Goal: Task Accomplishment & Management: Manage account settings

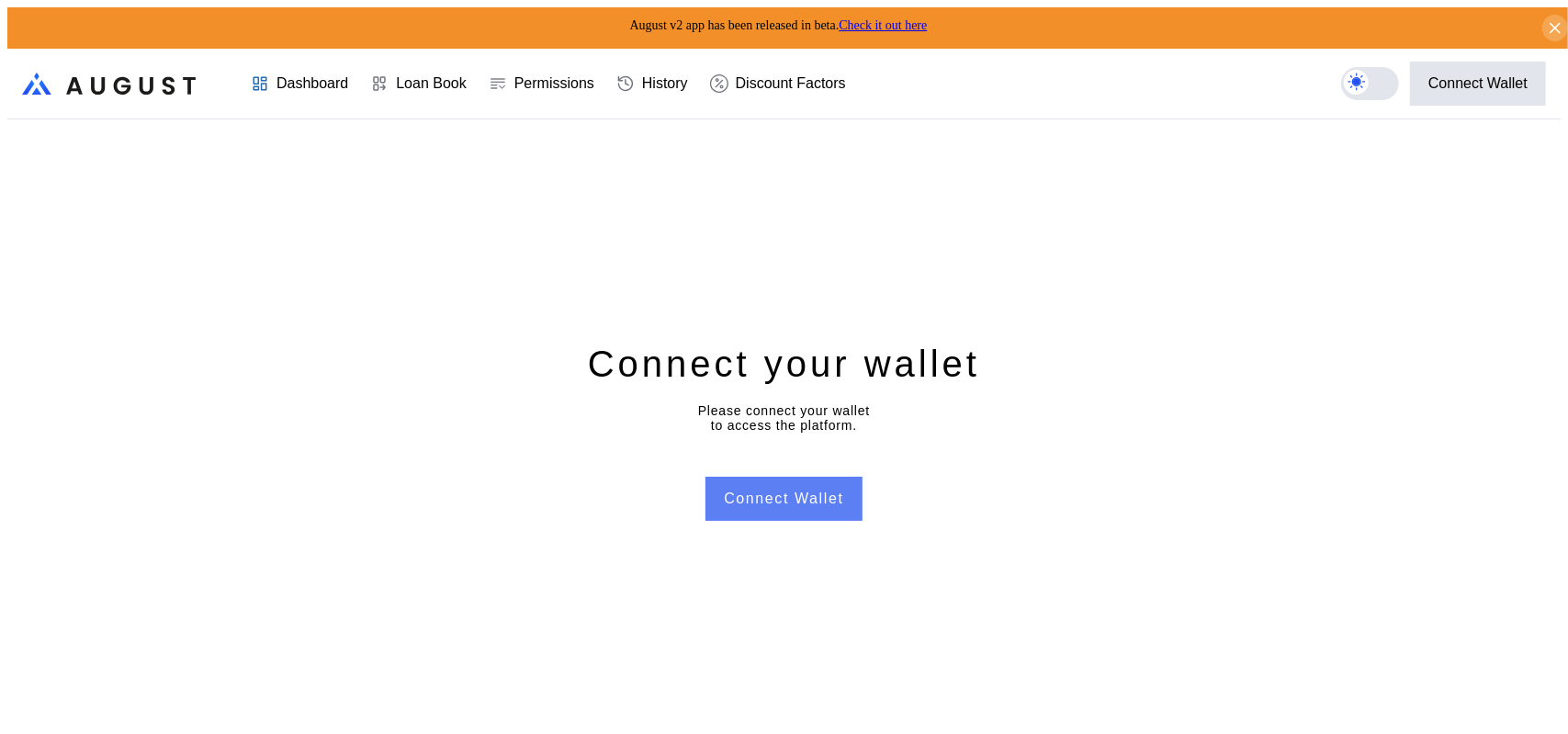
click at [783, 509] on button "Connect Wallet" at bounding box center [783, 499] width 156 height 44
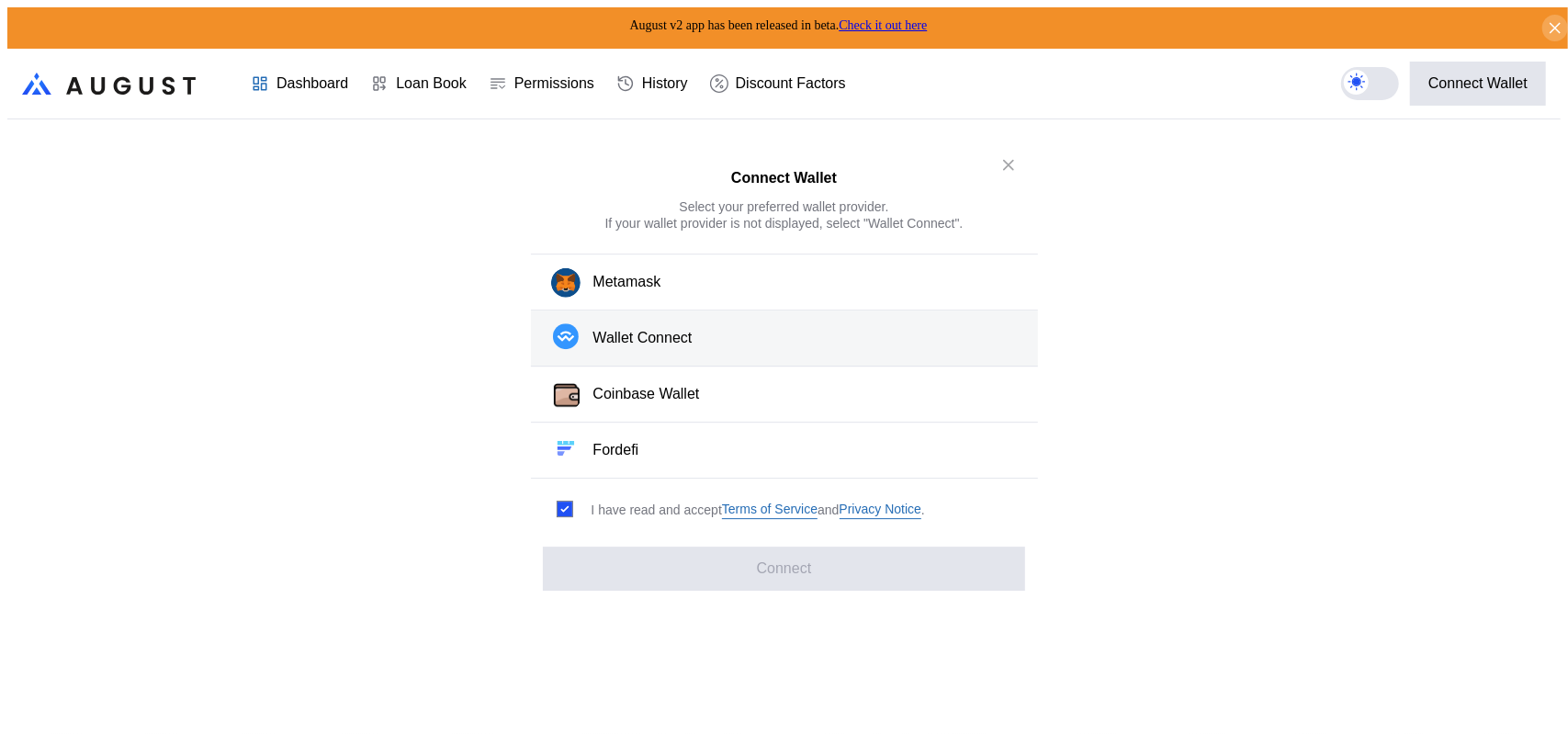
click at [639, 349] on div "Wallet Connect" at bounding box center [643, 338] width 100 height 19
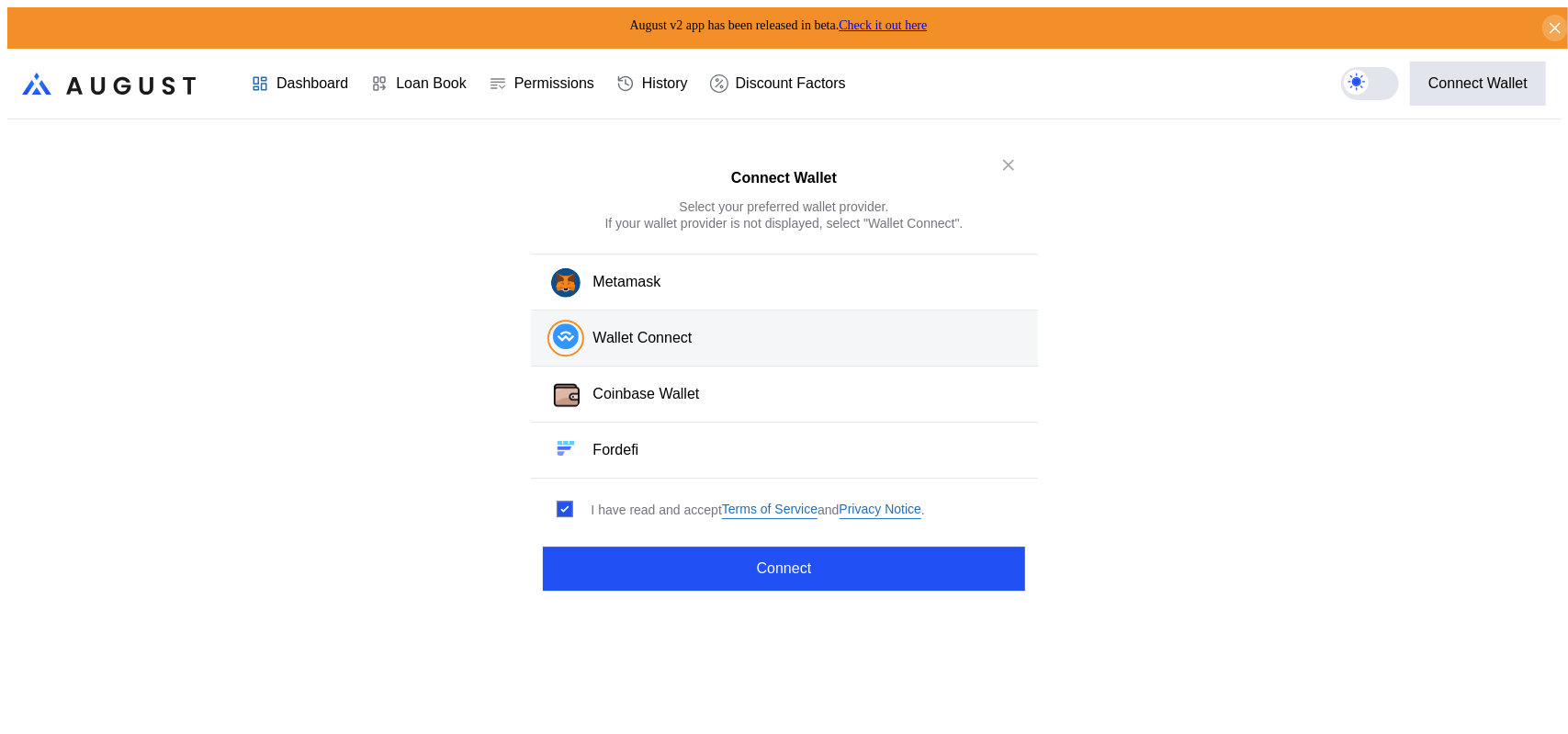
click at [693, 349] on div "Wallet Connect" at bounding box center [643, 338] width 100 height 19
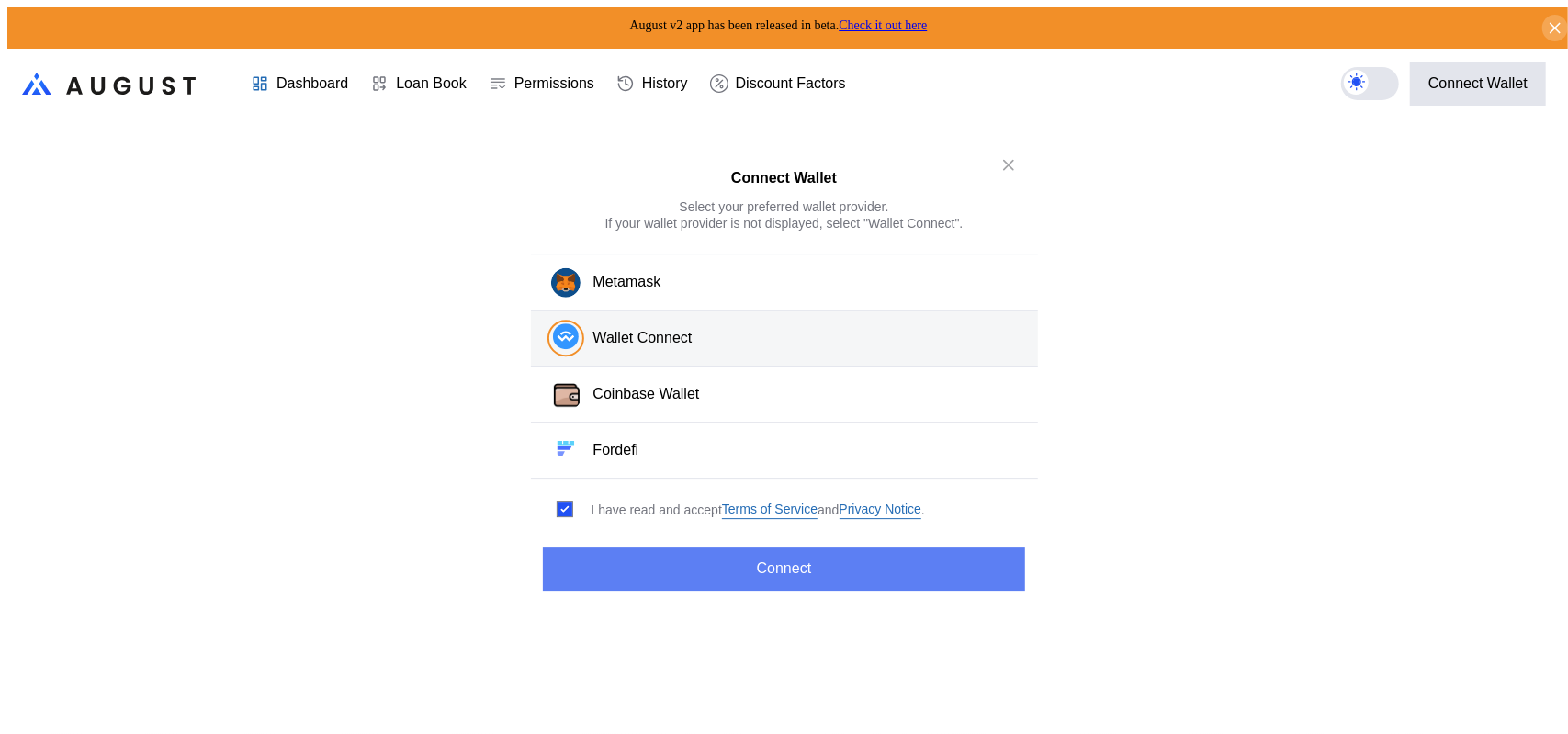
click at [730, 561] on button "Connect" at bounding box center [783, 569] width 481 height 44
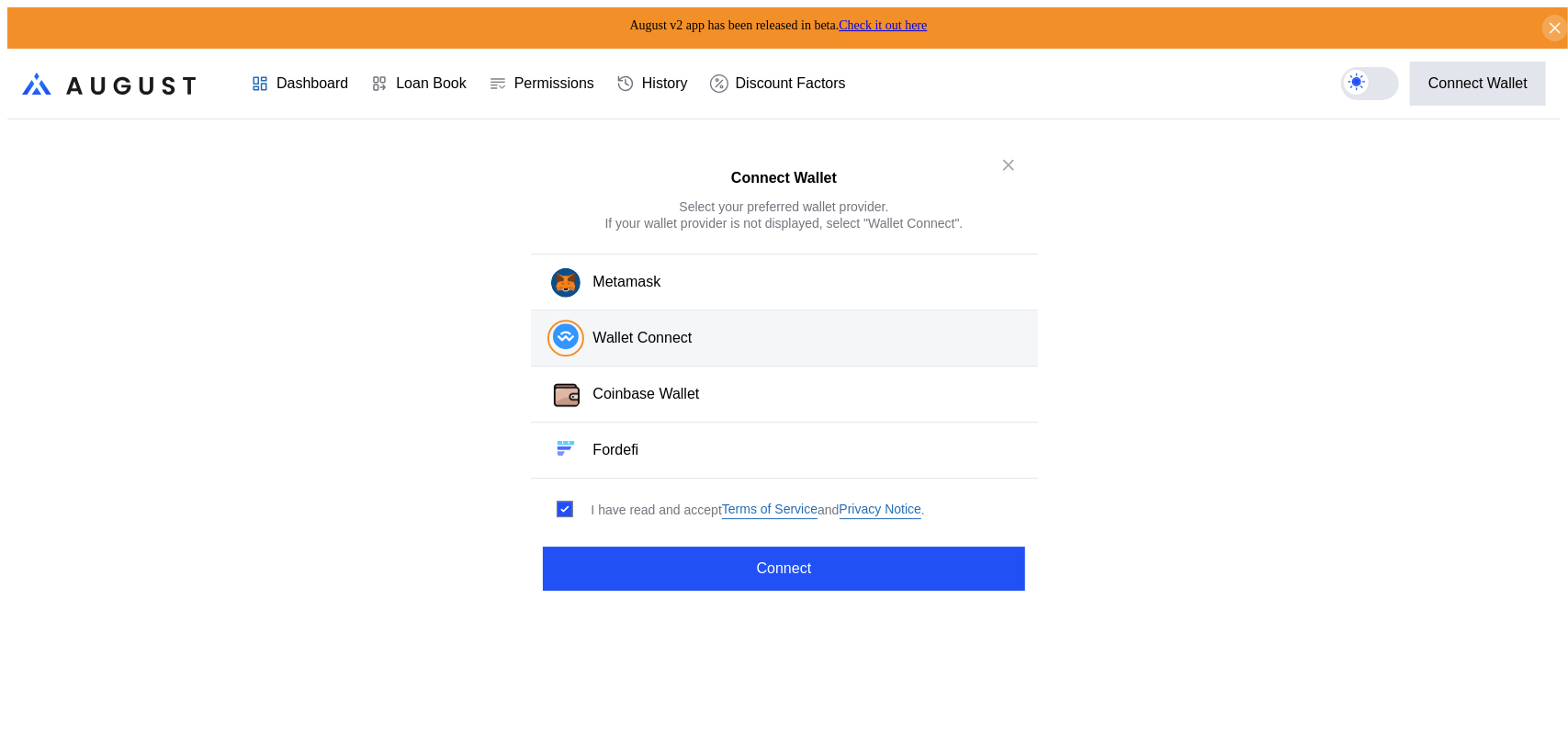
click at [624, 349] on div "Wallet Connect" at bounding box center [643, 338] width 100 height 19
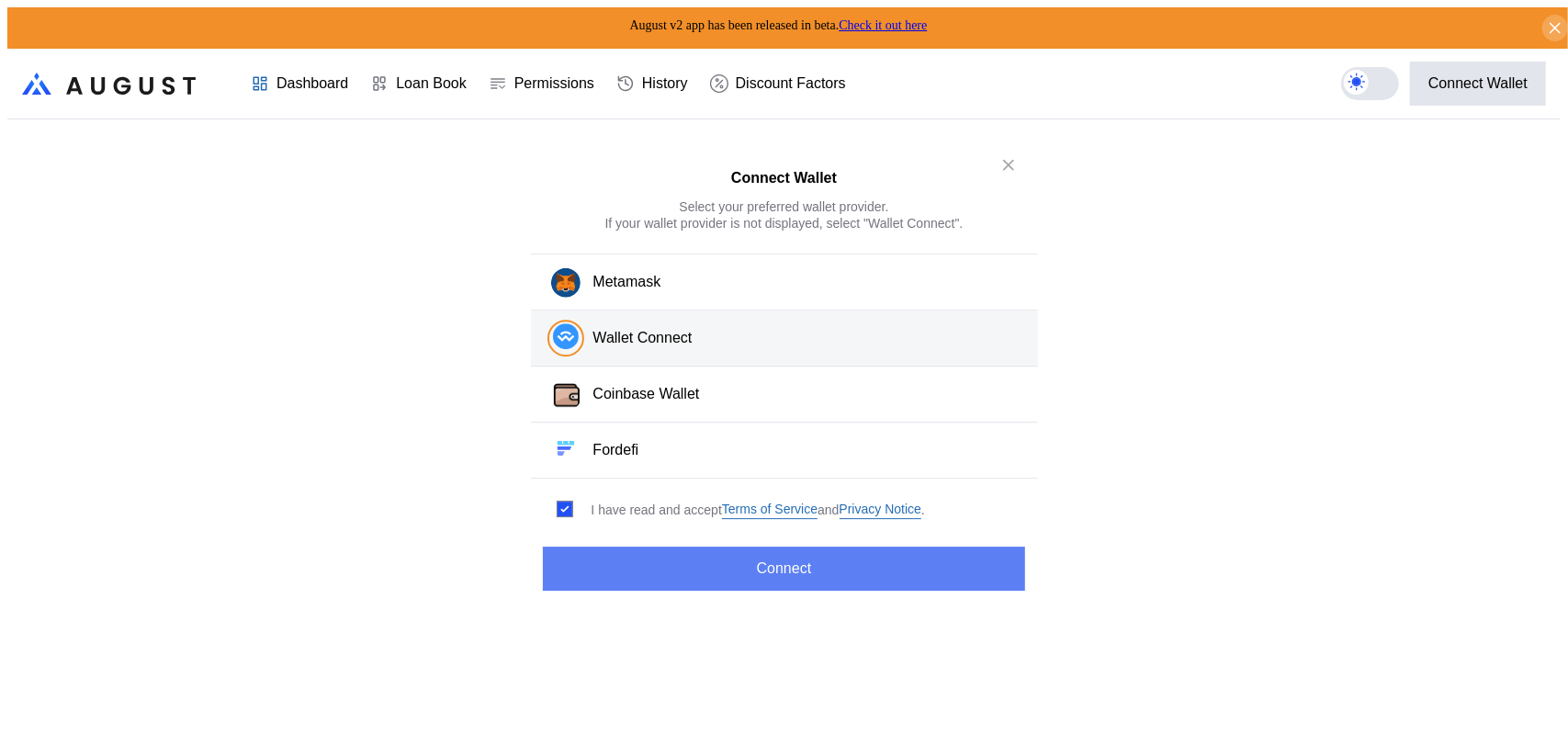
click at [740, 569] on button "Connect" at bounding box center [783, 569] width 481 height 44
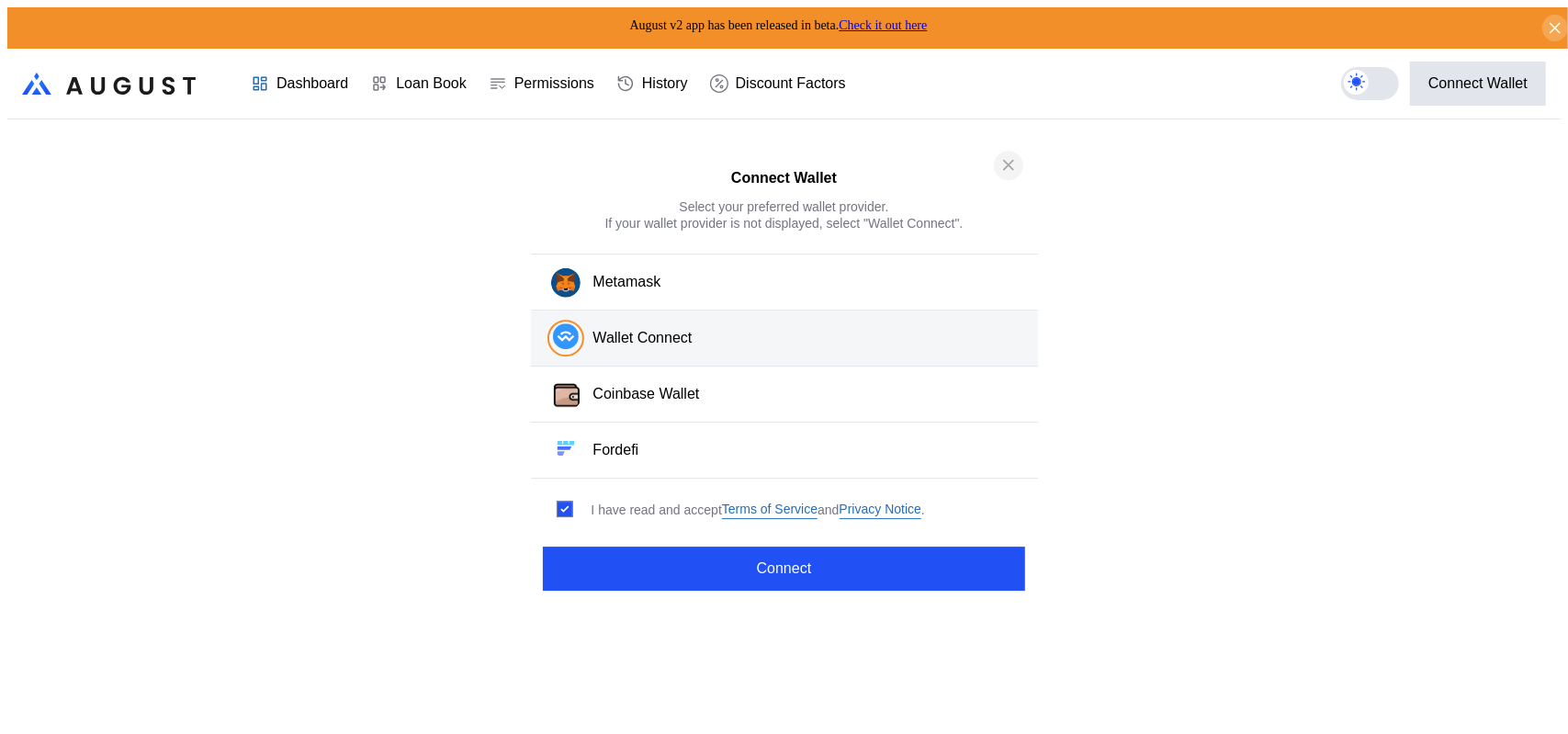
click at [1008, 166] on icon "close modal" at bounding box center [1008, 164] width 9 height 9
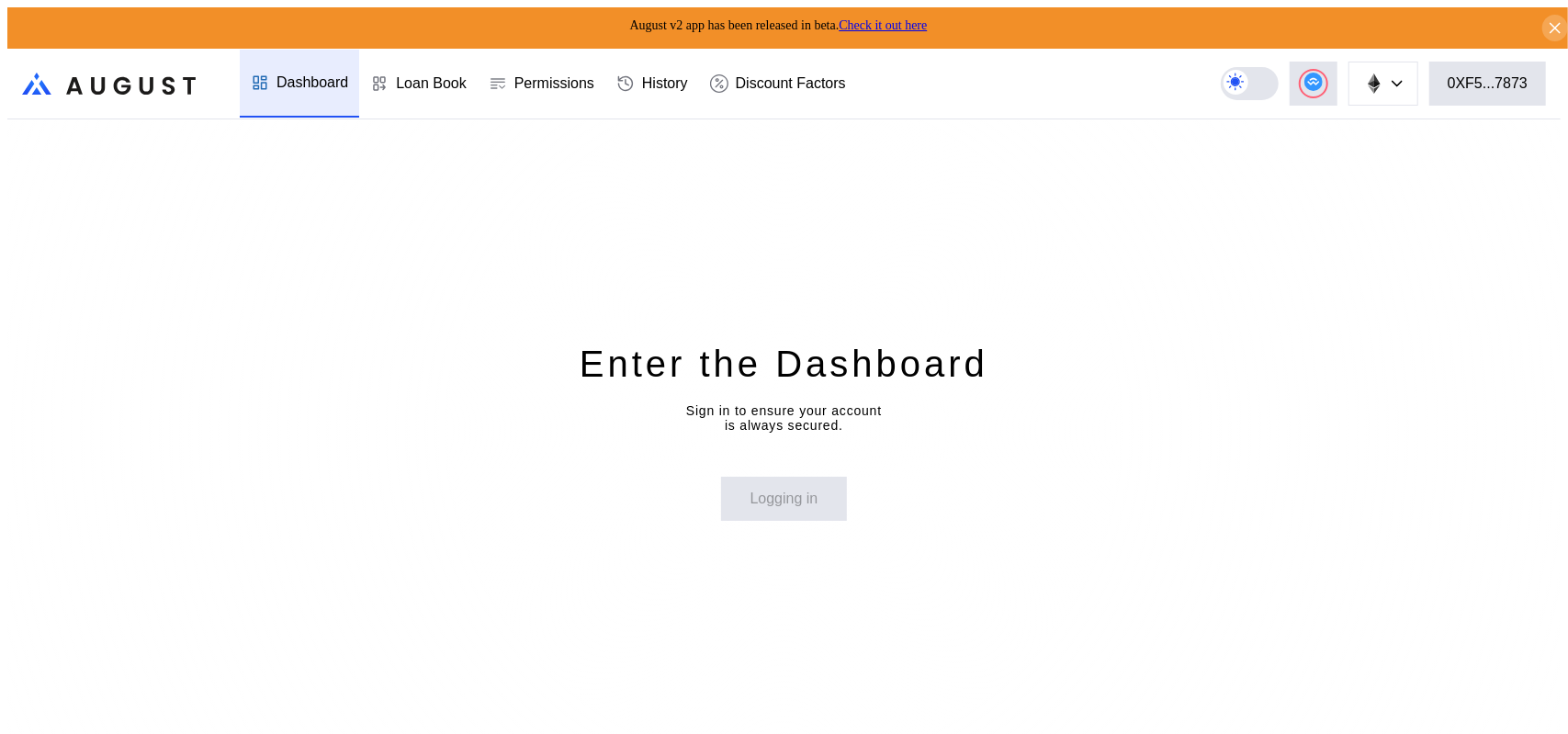
click at [294, 80] on div "Dashboard" at bounding box center [313, 83] width 72 height 17
click at [1510, 80] on div "0XF5...7873" at bounding box center [1487, 84] width 80 height 17
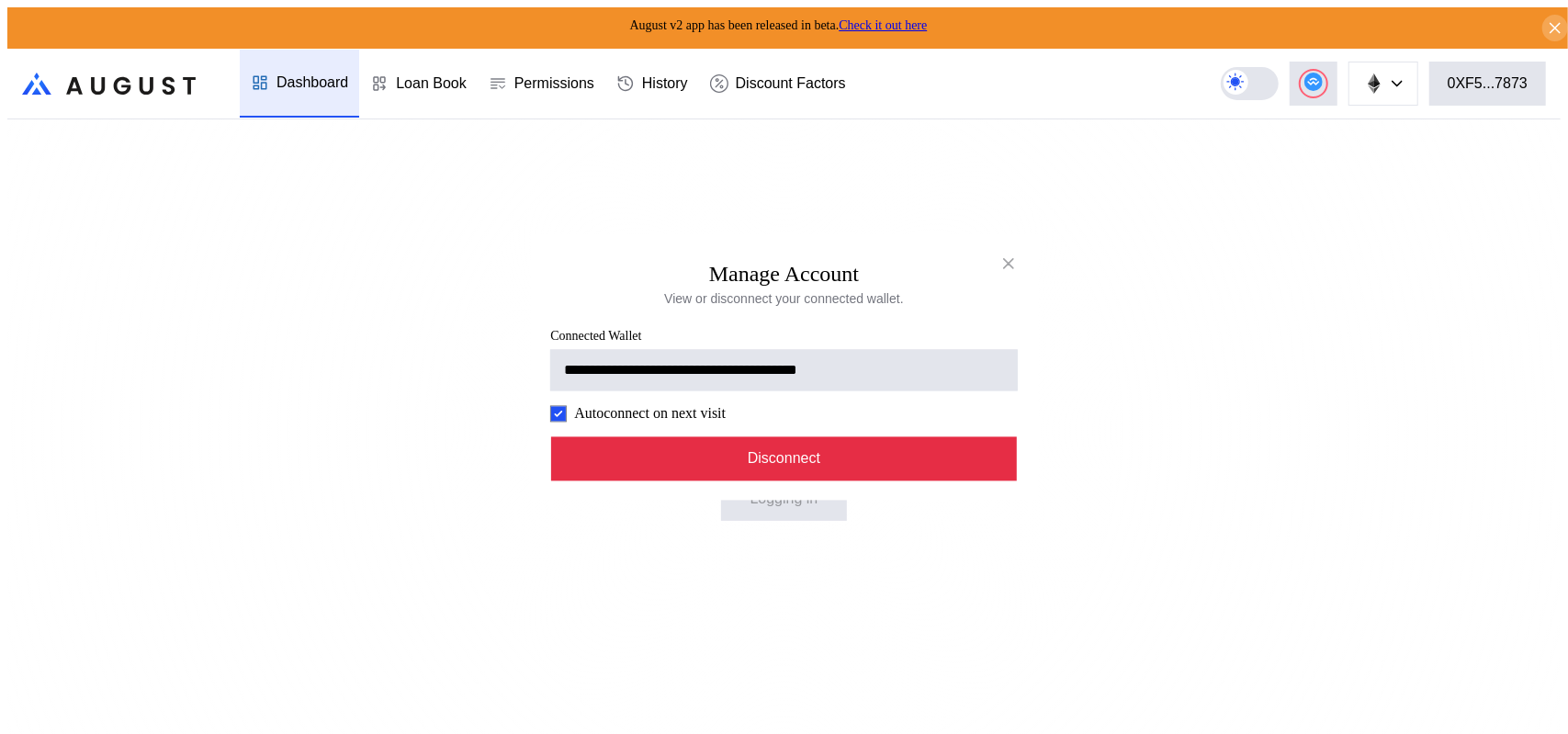
click at [821, 480] on button "Disconnect" at bounding box center [784, 458] width 467 height 44
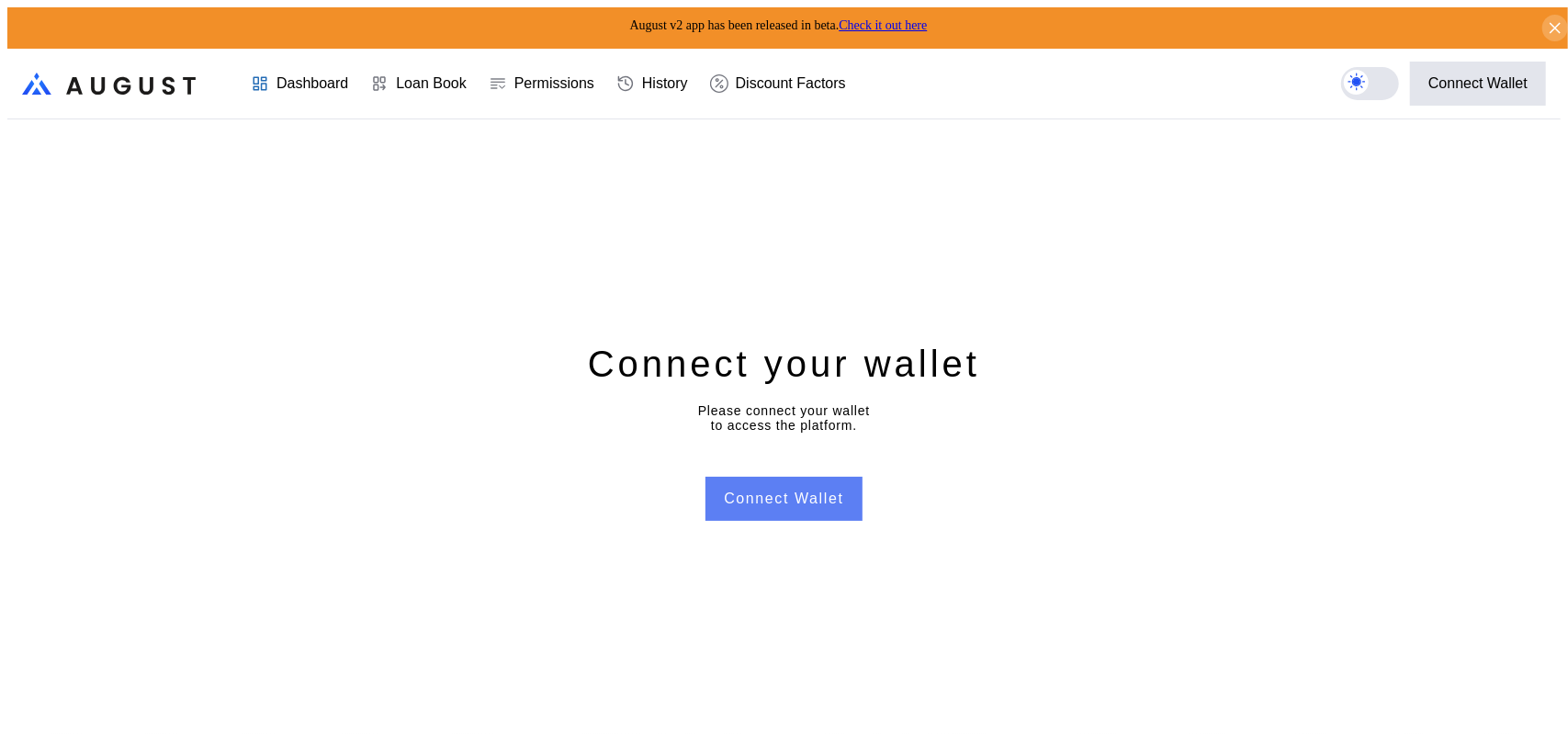
click at [787, 506] on button "Connect Wallet" at bounding box center [783, 499] width 156 height 44
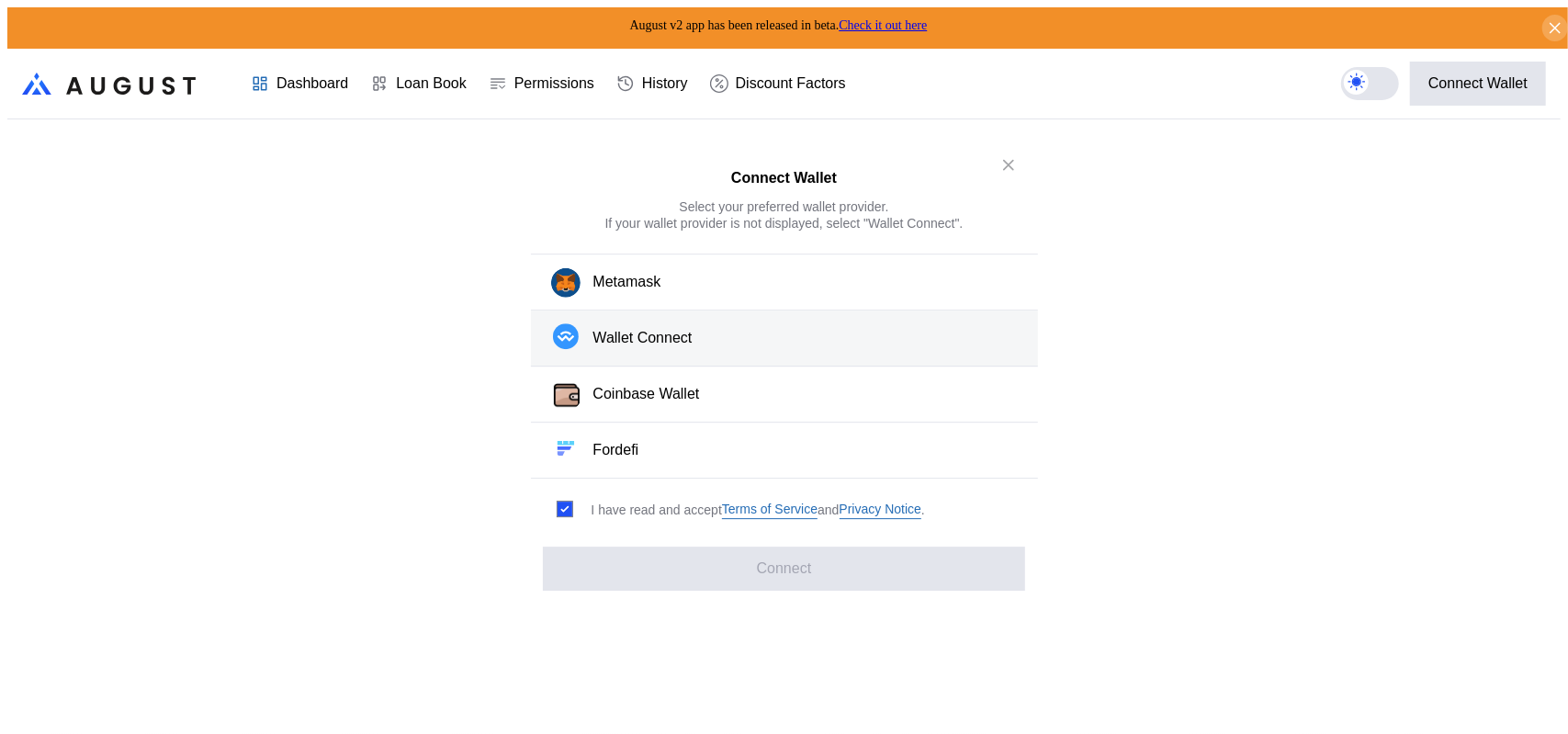
click at [654, 347] on div "Wallet Connect" at bounding box center [643, 338] width 100 height 19
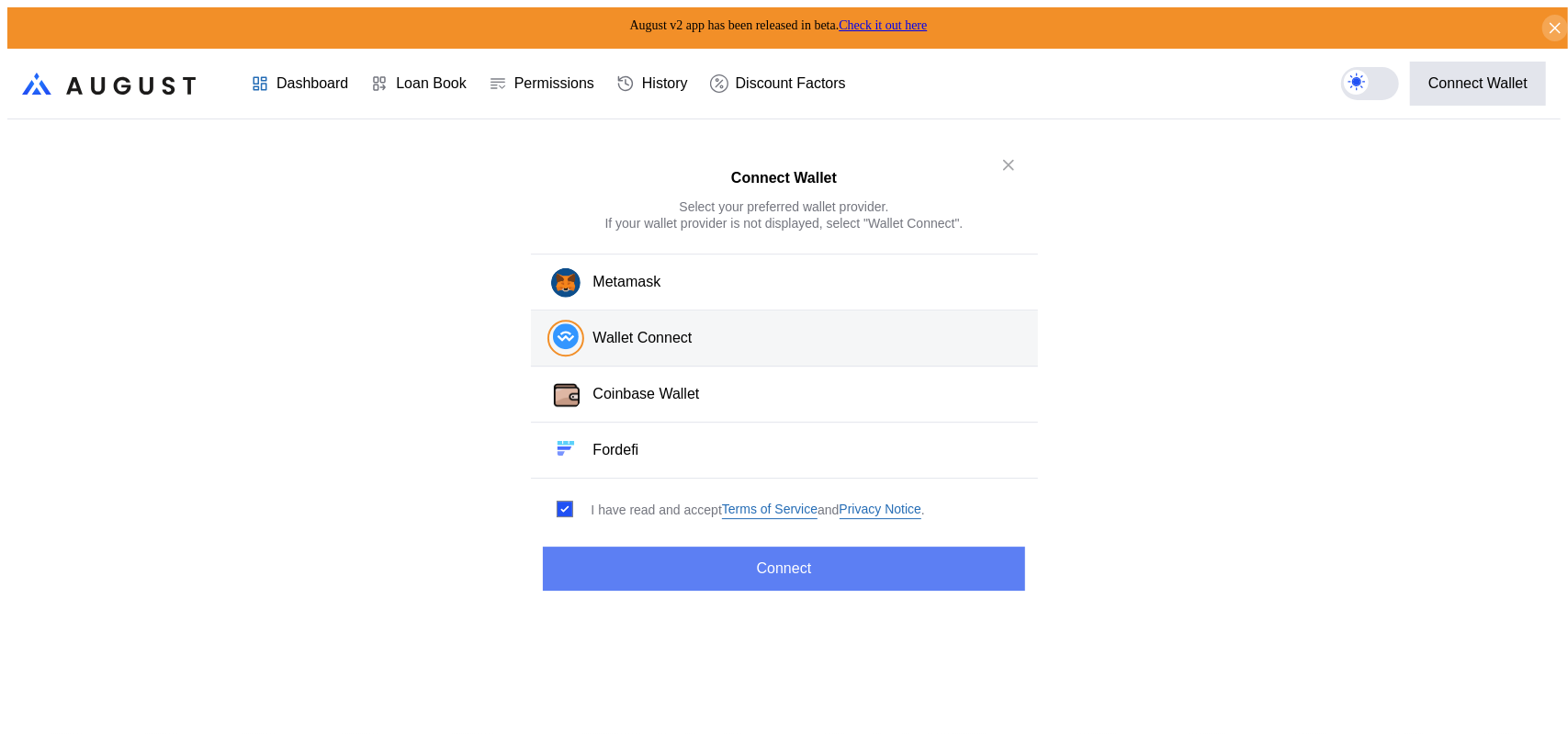
click at [736, 571] on button "Connect" at bounding box center [783, 569] width 481 height 44
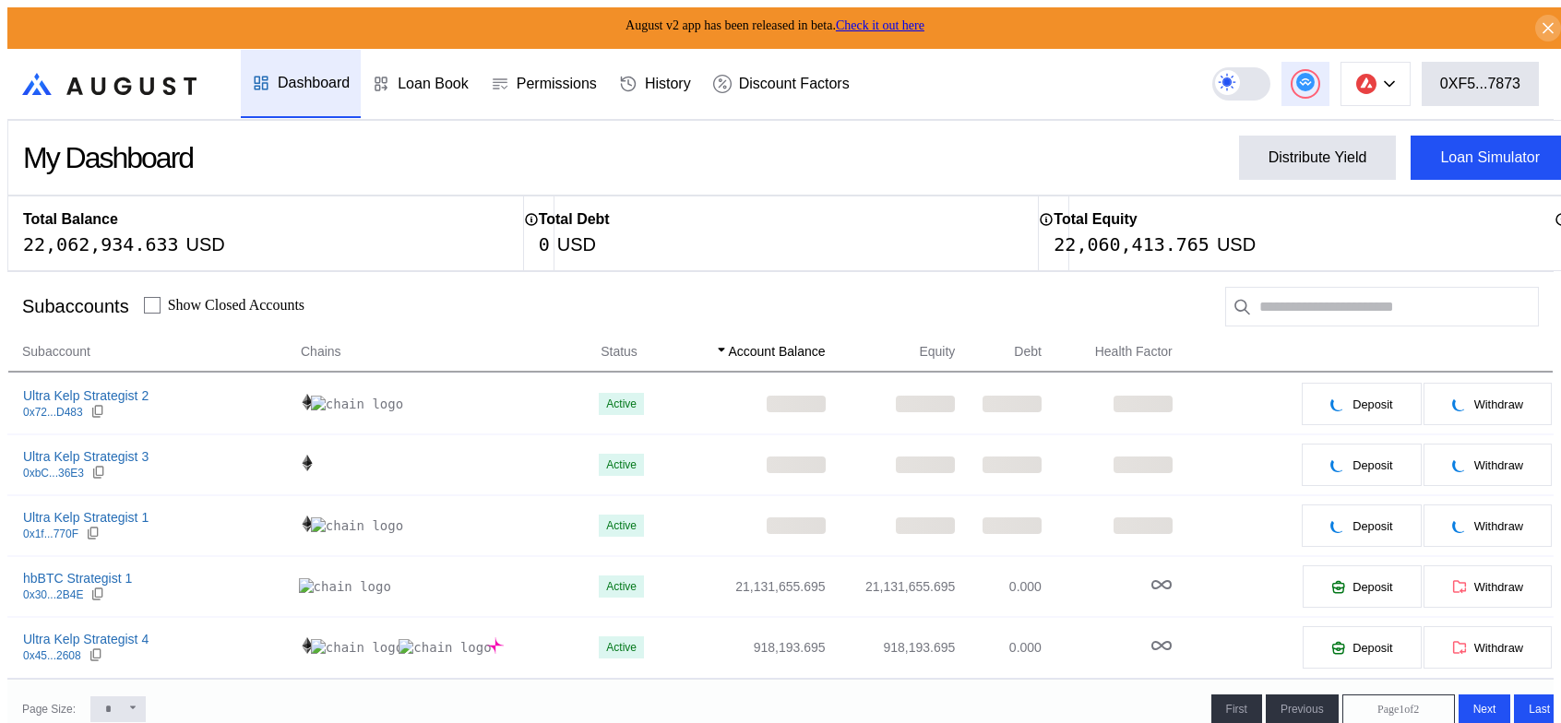
click at [1311, 78] on icon at bounding box center [1305, 81] width 12 height 7
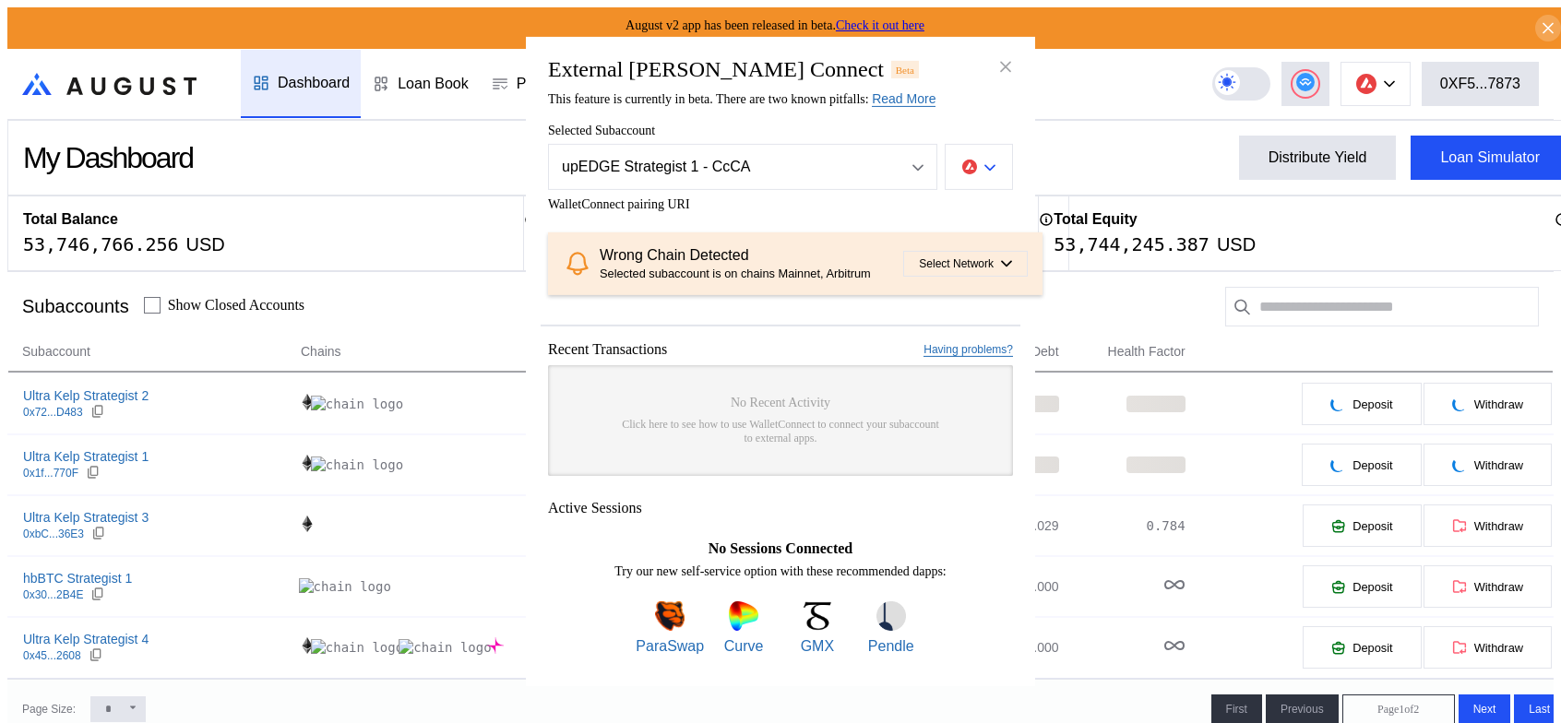
click at [992, 164] on icon "modal" at bounding box center [989, 167] width 11 height 7
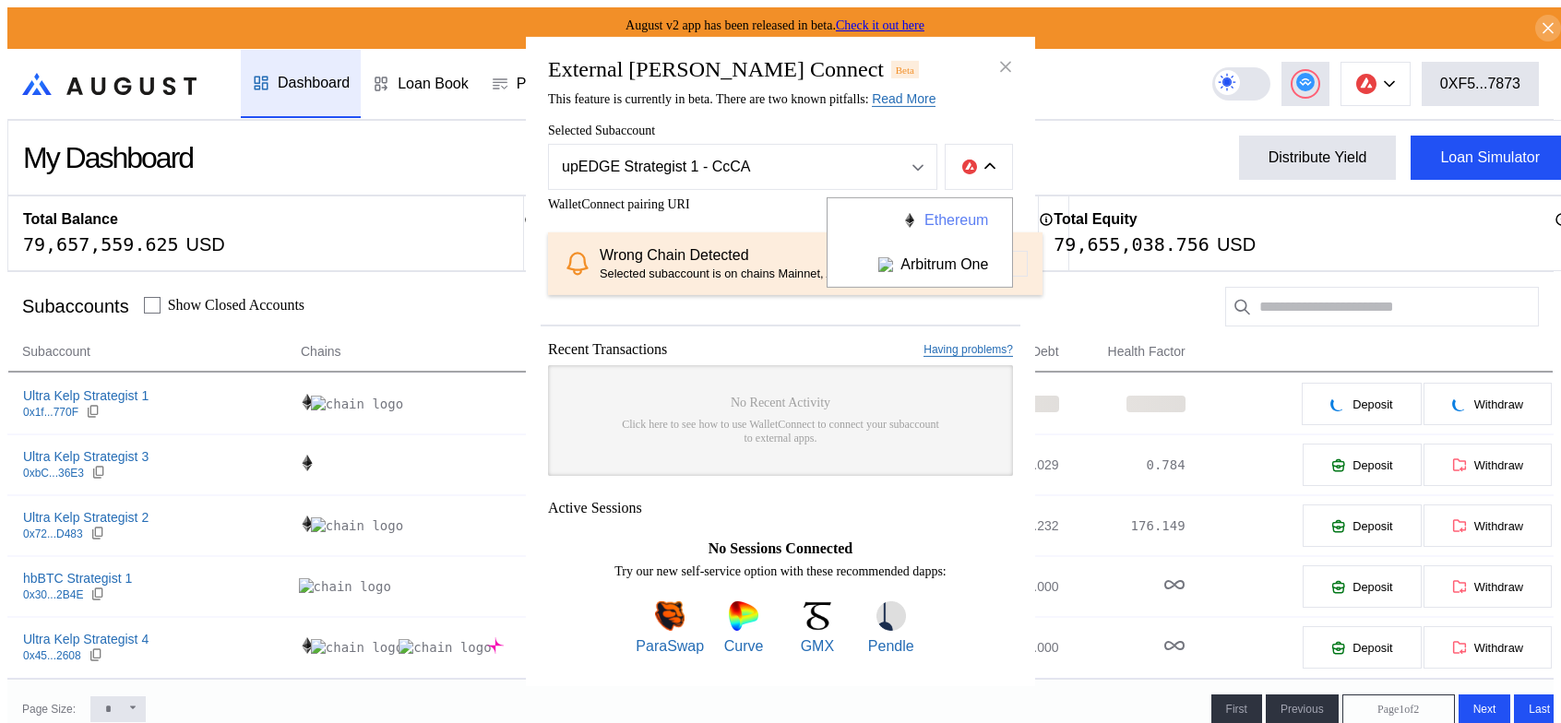
click at [940, 198] on button "Ethereum" at bounding box center [919, 220] width 184 height 44
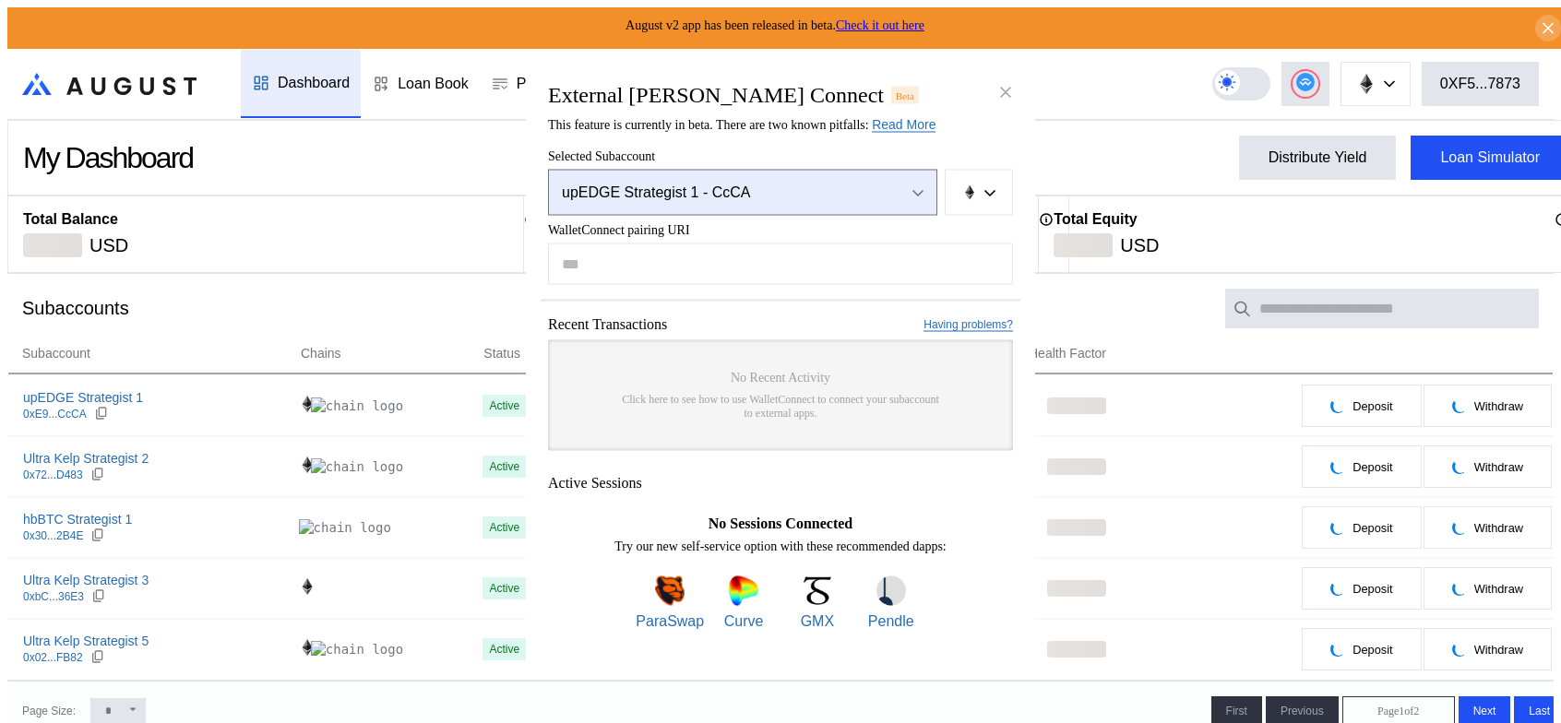
click at [784, 184] on div "upEDGE Strategist 1 - CcCA" at bounding box center [723, 192] width 322 height 17
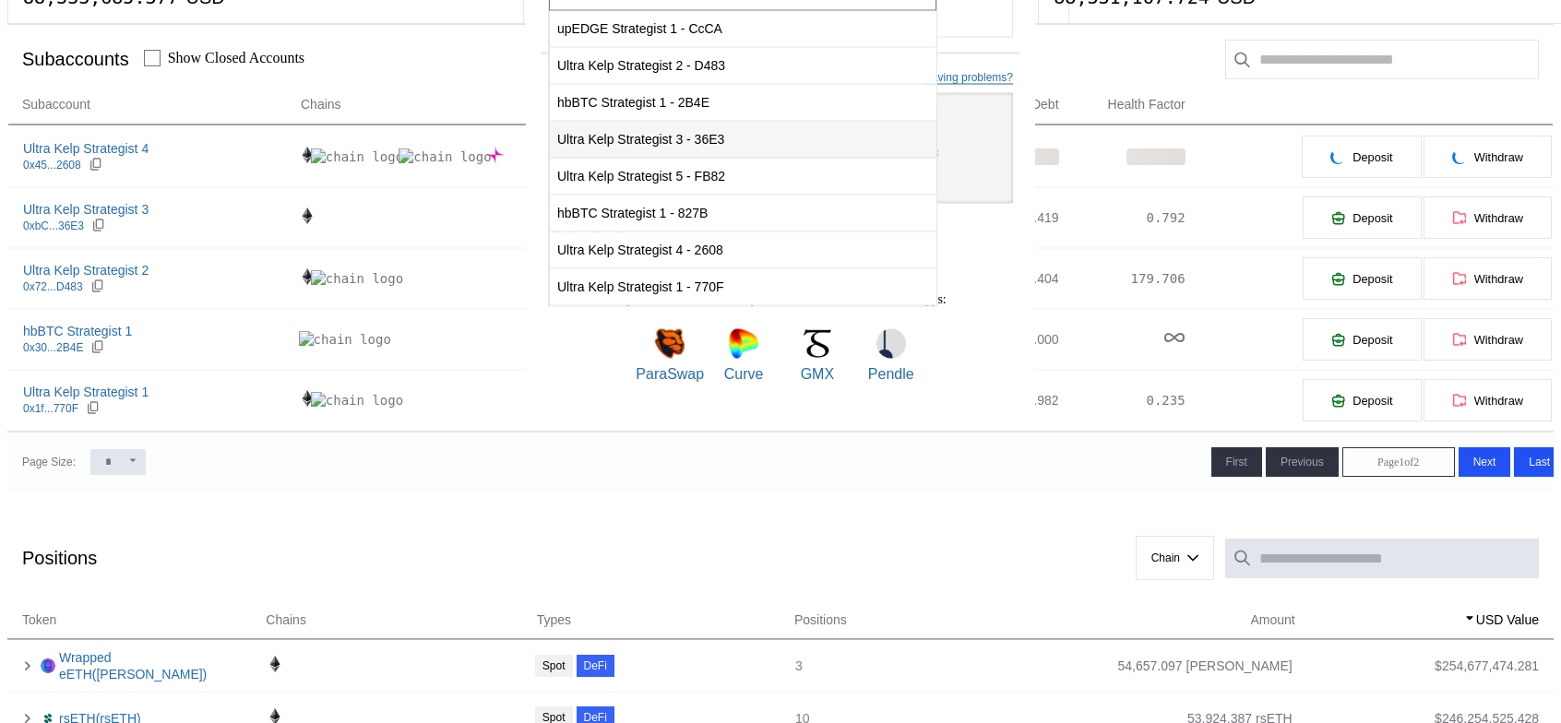
scroll to position [277, 0]
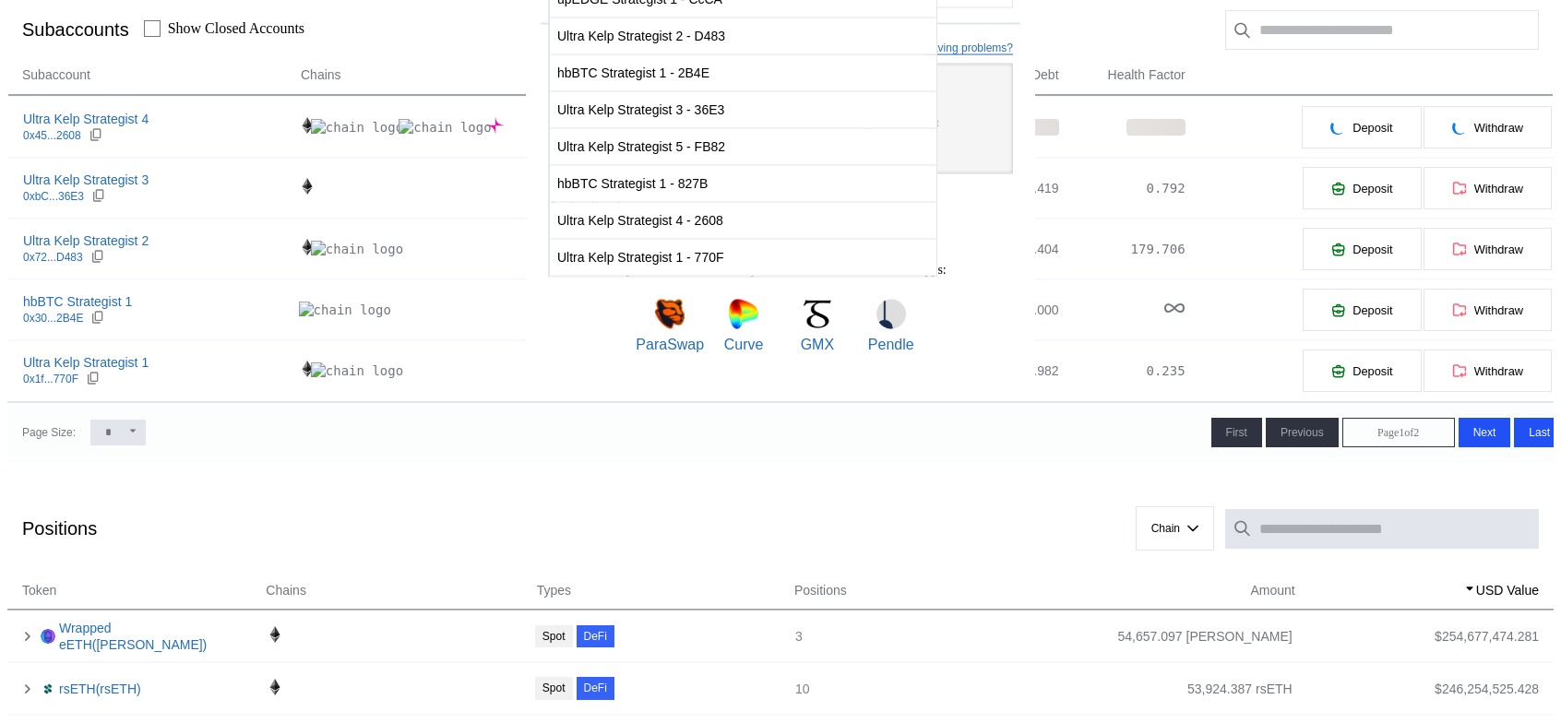
click at [816, 97] on div "External dApp Connect Beta This feature is currently in beta. There are two kno…" at bounding box center [780, 85] width 509 height 599
click at [832, 108] on div "External dApp Connect Beta This feature is currently in beta. There are two kno…" at bounding box center [780, 85] width 509 height 599
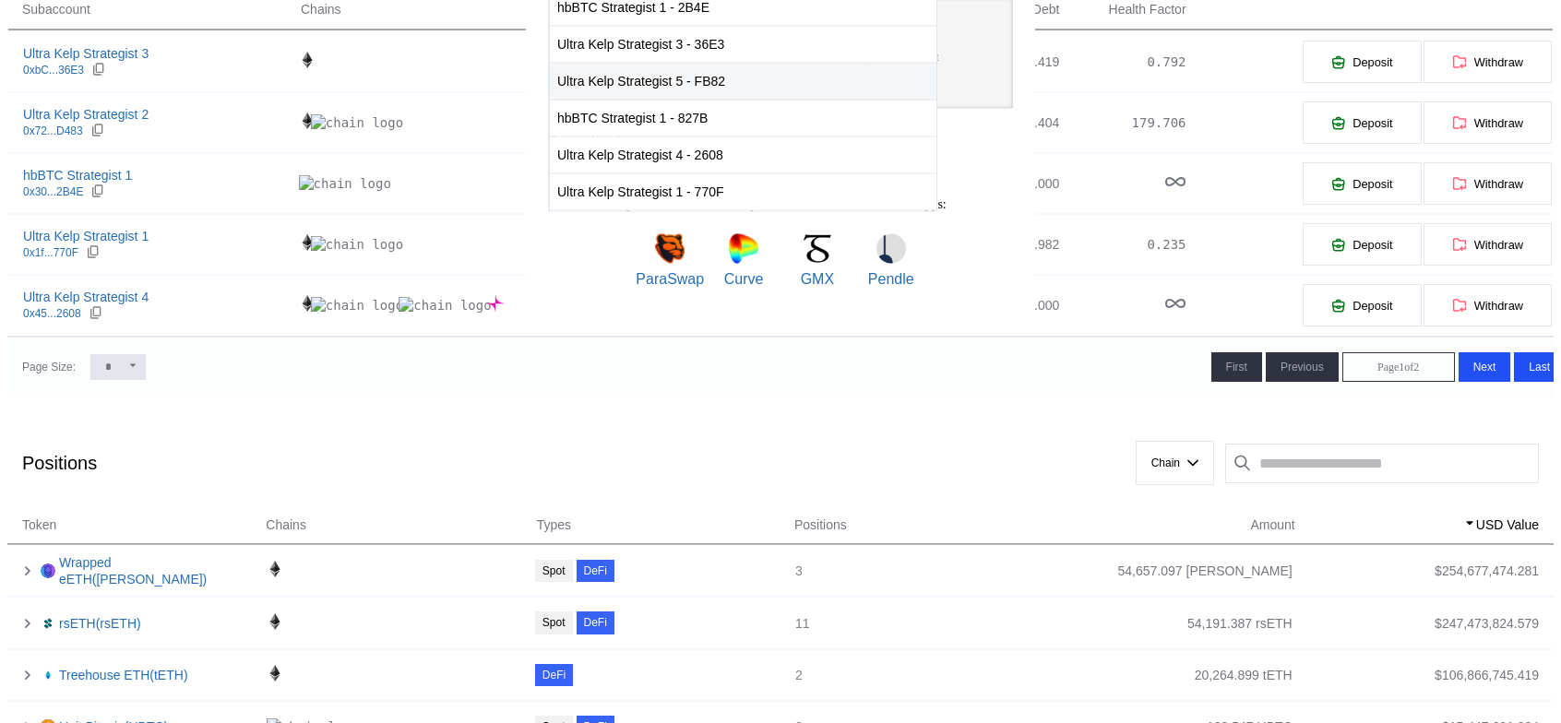
scroll to position [369, 0]
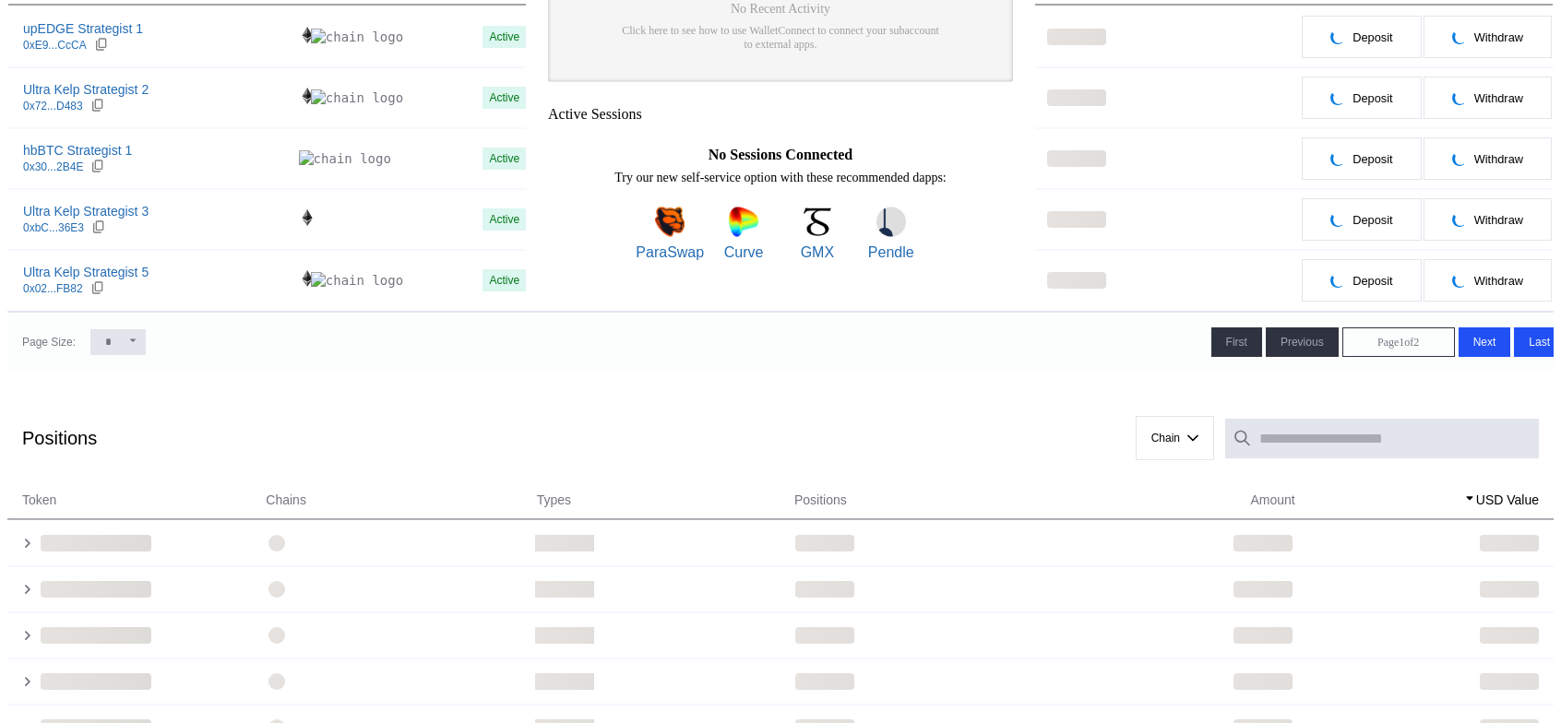
click at [961, 278] on div "WalletConnect pairing URI Recent Transactions Having problems? No Recent Activi…" at bounding box center [781, 65] width 480 height 423
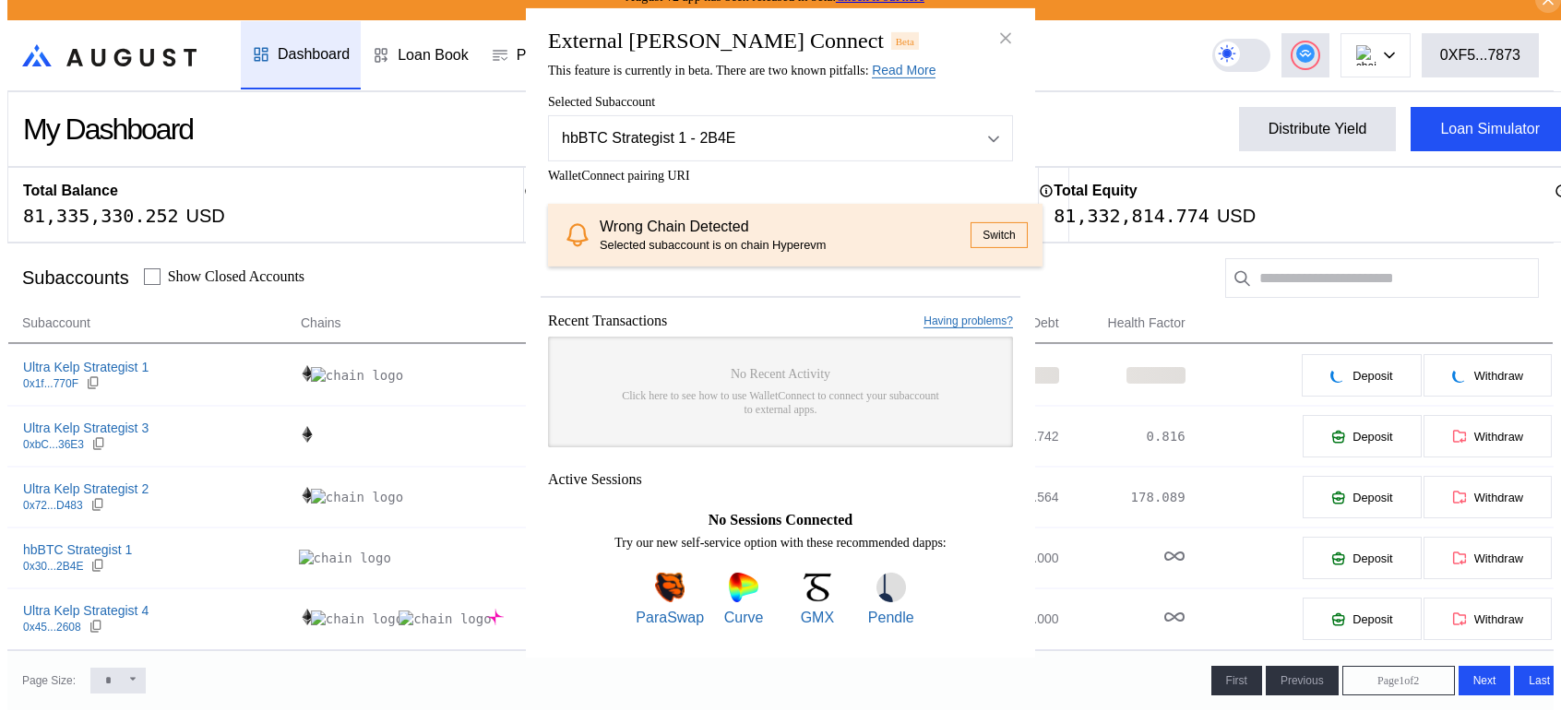
scroll to position [0, 0]
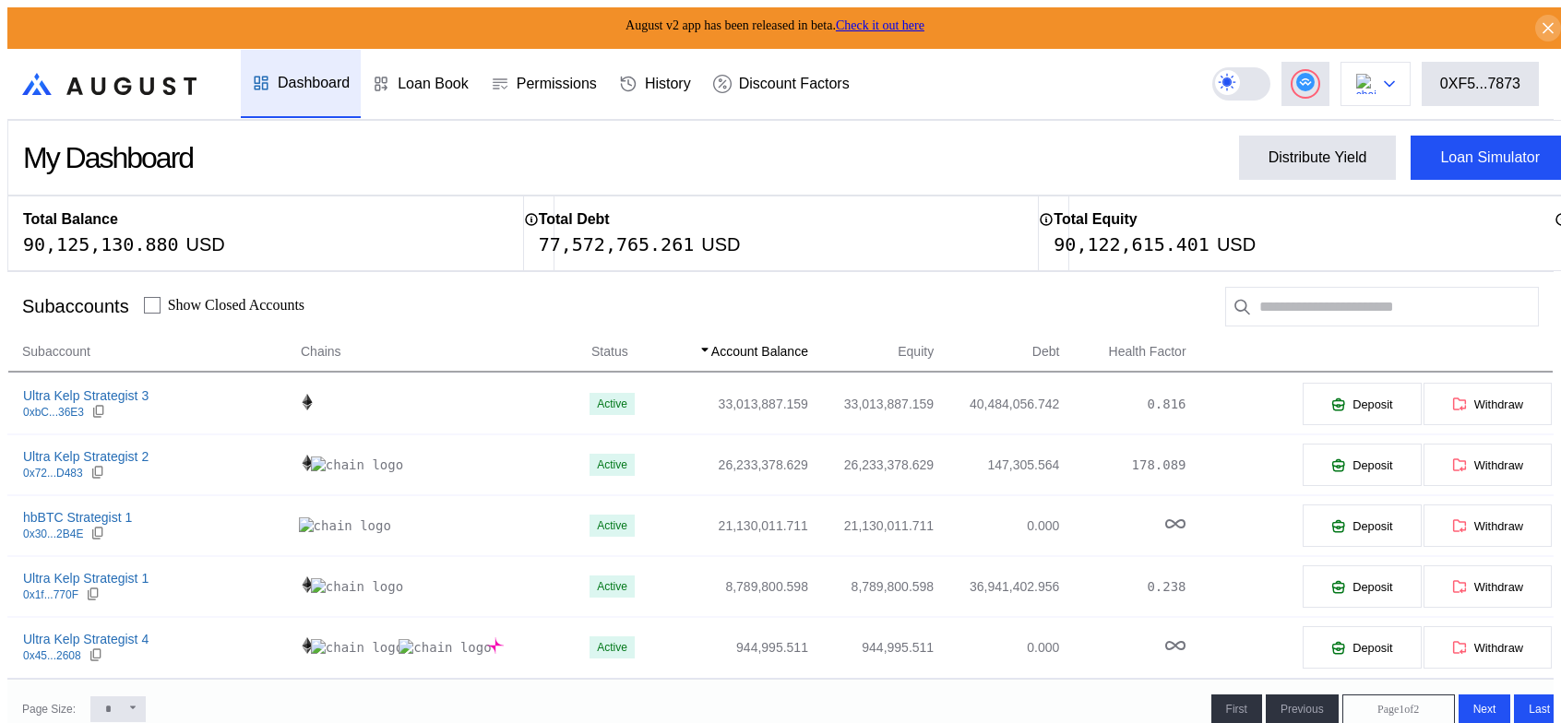
click at [1395, 83] on div at bounding box center [1389, 83] width 11 height 13
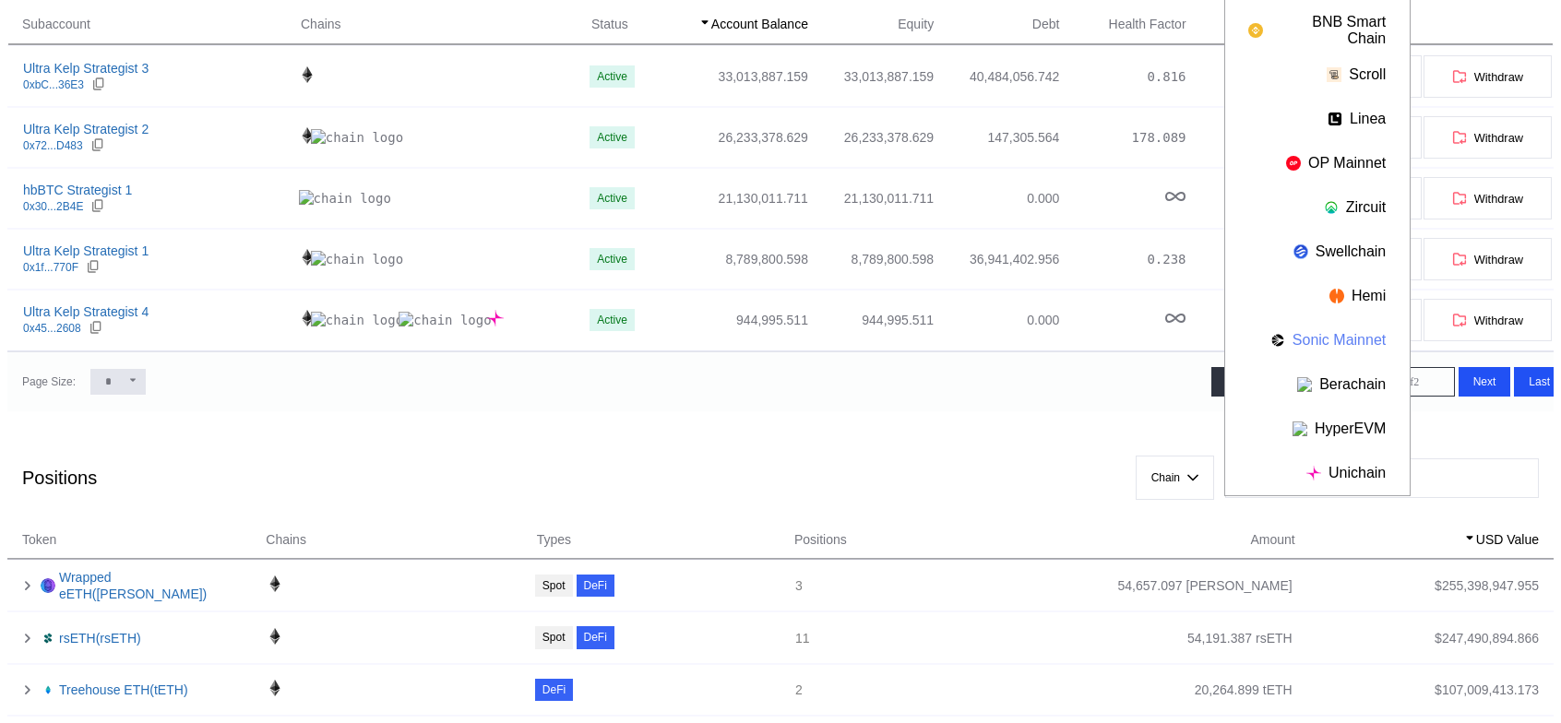
scroll to position [369, 0]
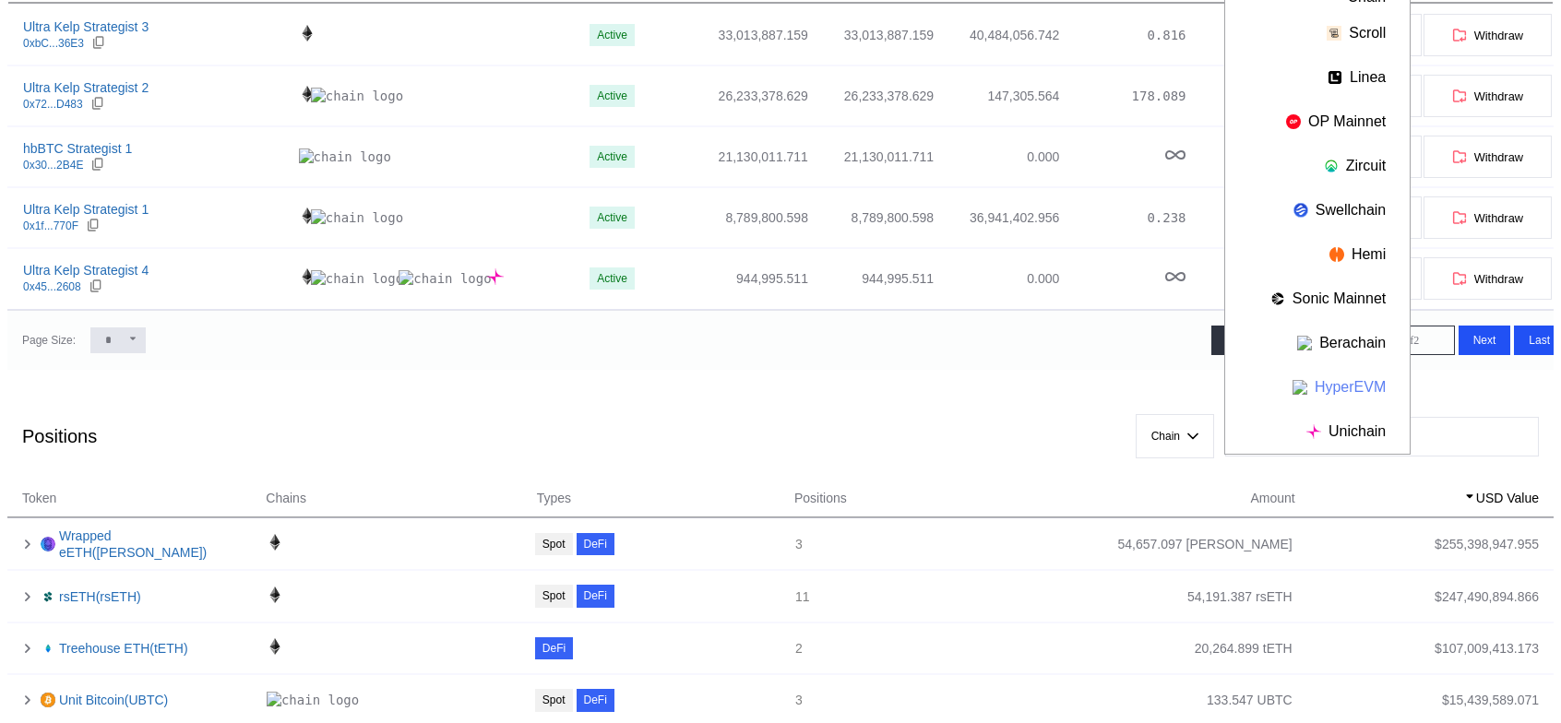
click at [1356, 380] on button "HyperEVM" at bounding box center [1317, 387] width 184 height 44
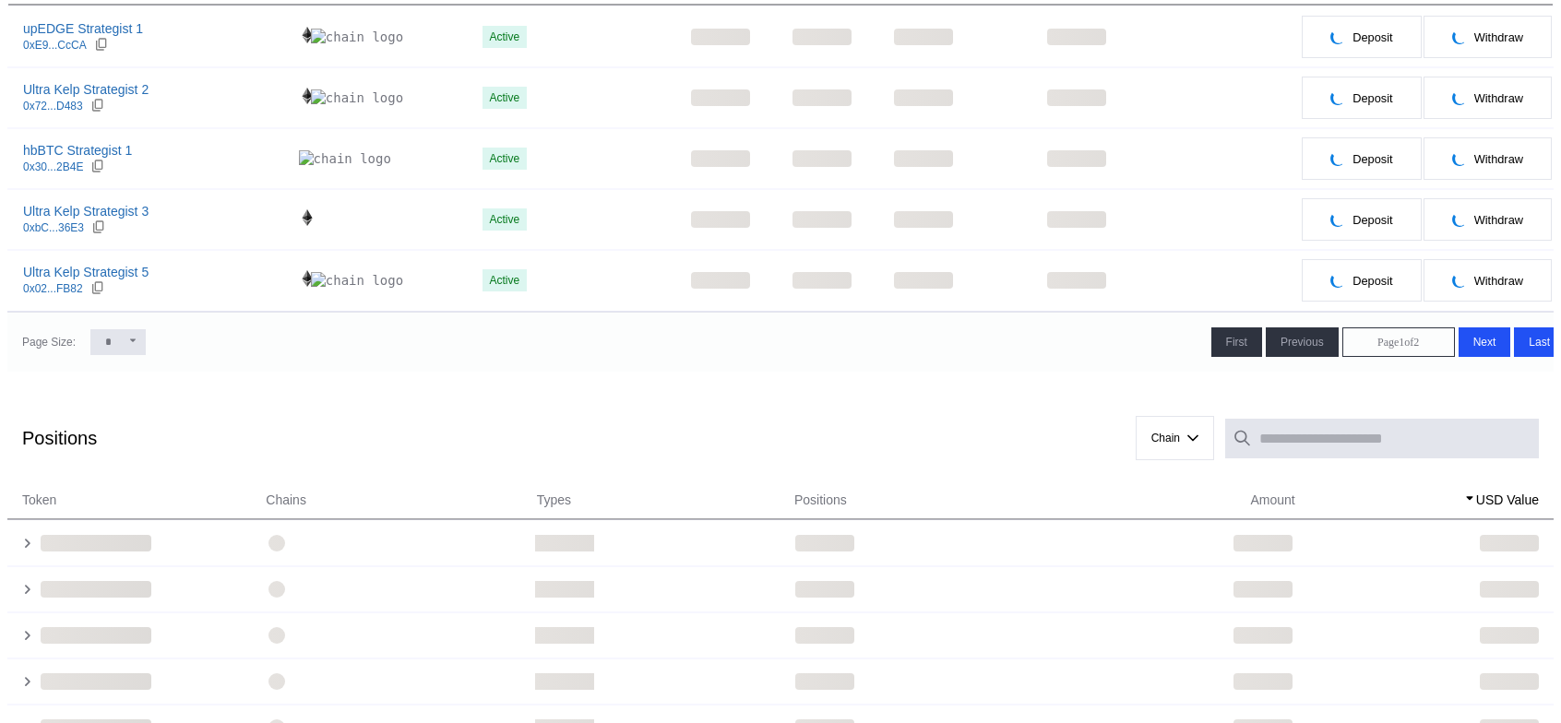
click at [1446, 27] on table "Subaccount Chains Status Account Balance Equity Debt Health Factor upEDGE Strat…" at bounding box center [780, 142] width 1546 height 337
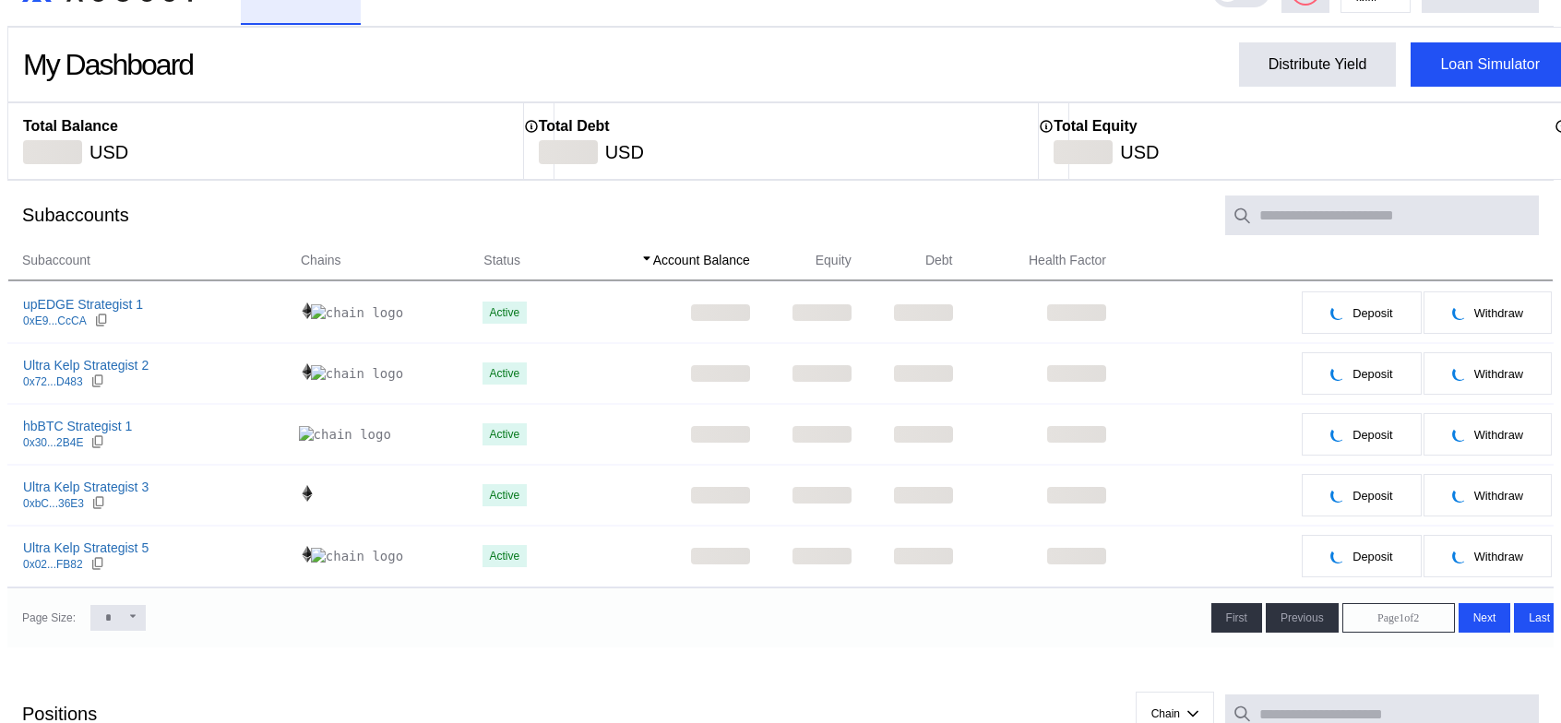
scroll to position [0, 0]
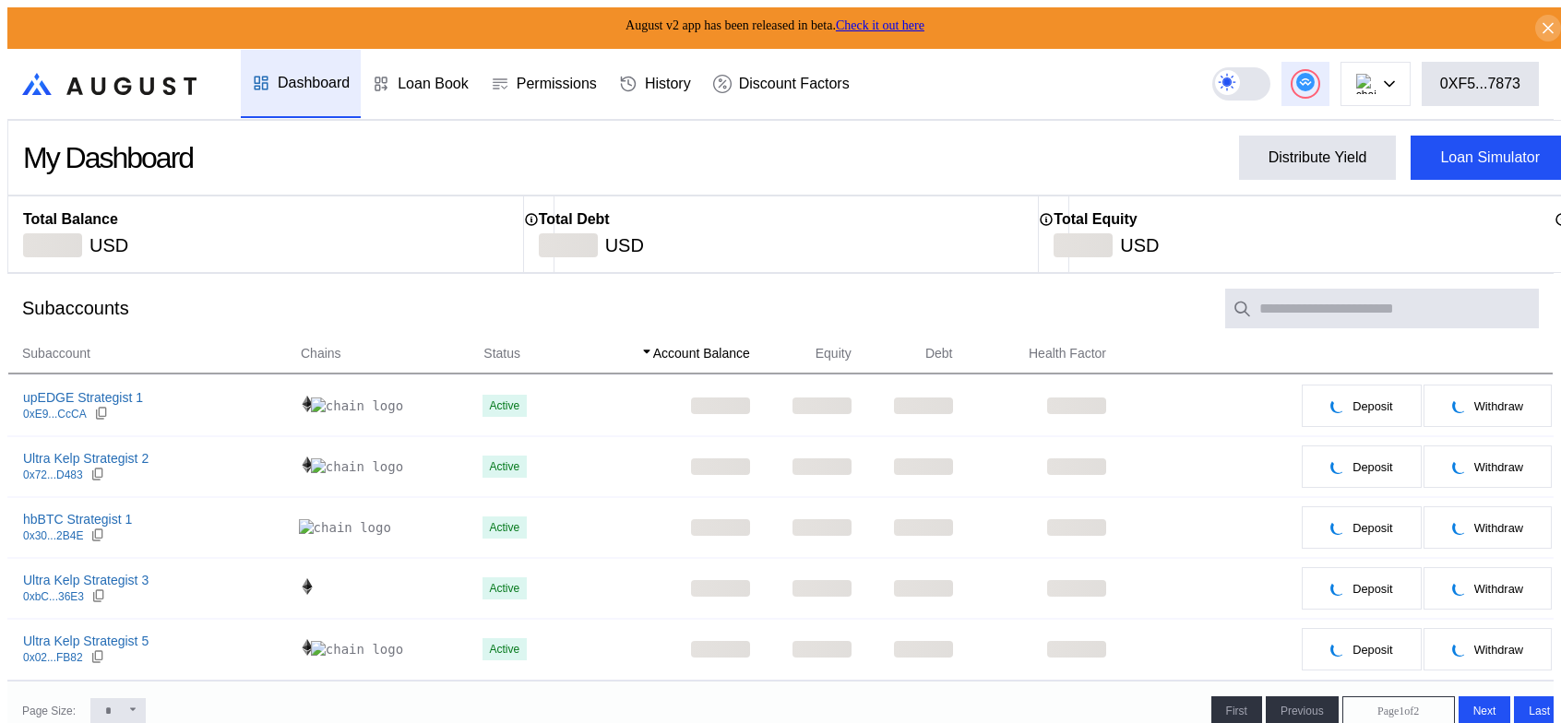
click at [1312, 85] on circle at bounding box center [1305, 82] width 18 height 18
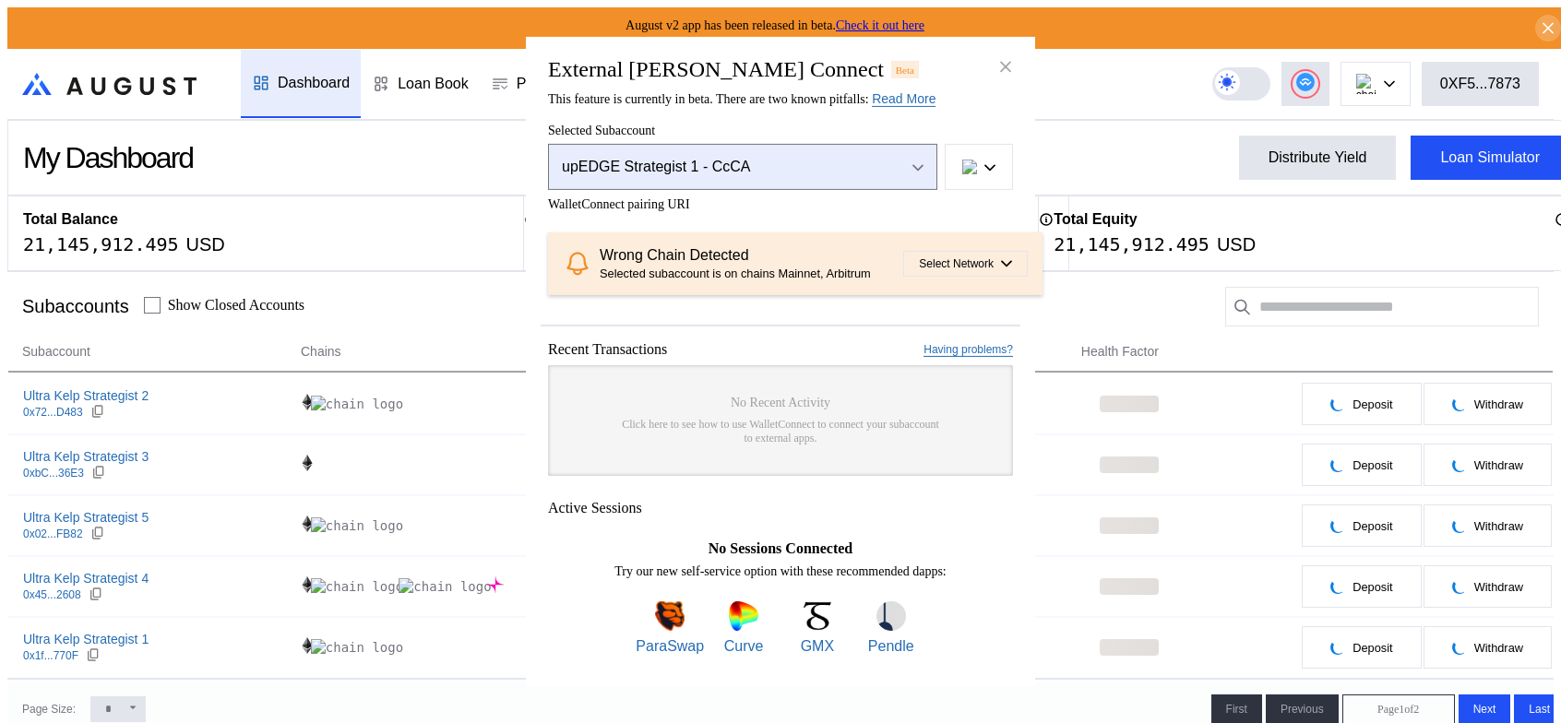
click at [924, 144] on button "upEDGE Strategist 1 - CcCA" at bounding box center [742, 167] width 389 height 46
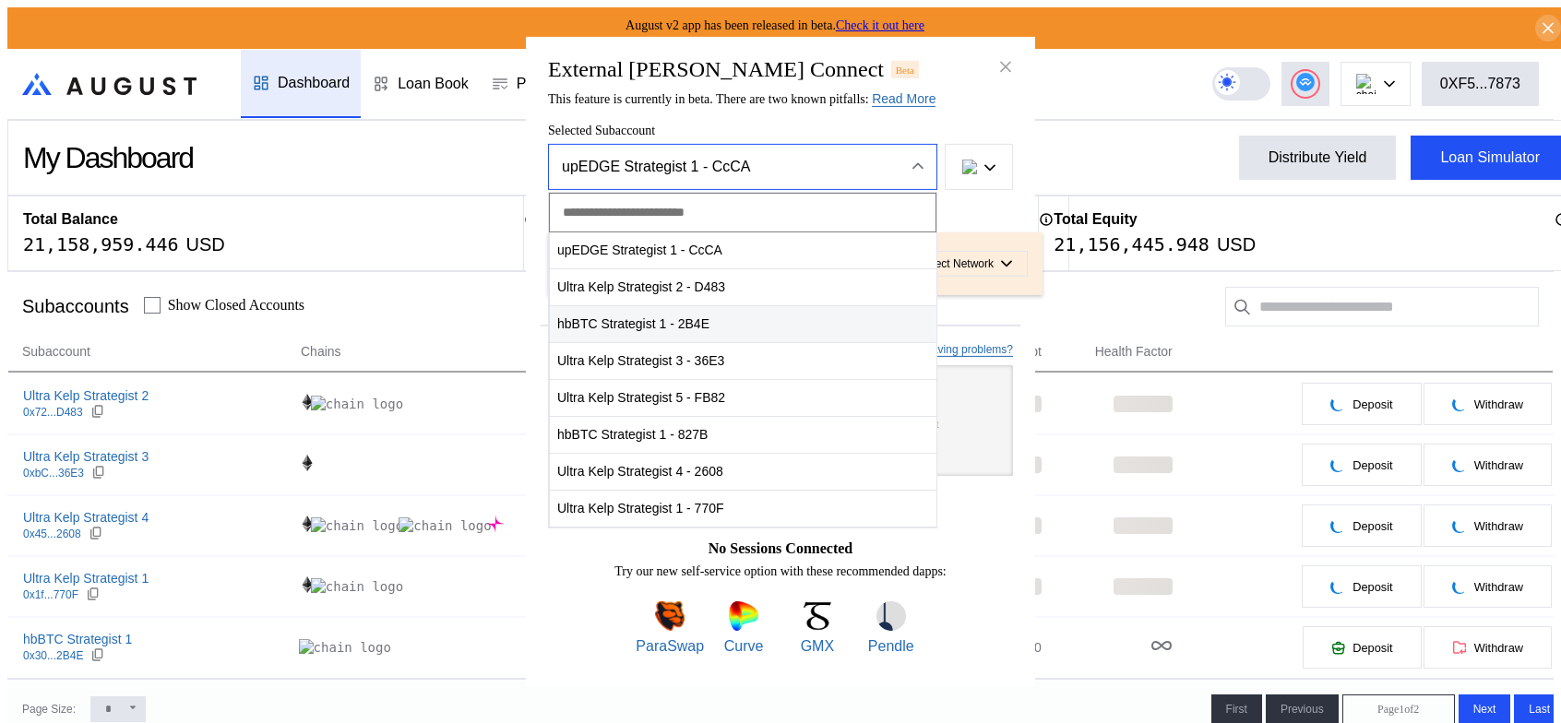
click at [627, 305] on span "hbBTC Strategist 1 - 2B4E" at bounding box center [743, 324] width 387 height 38
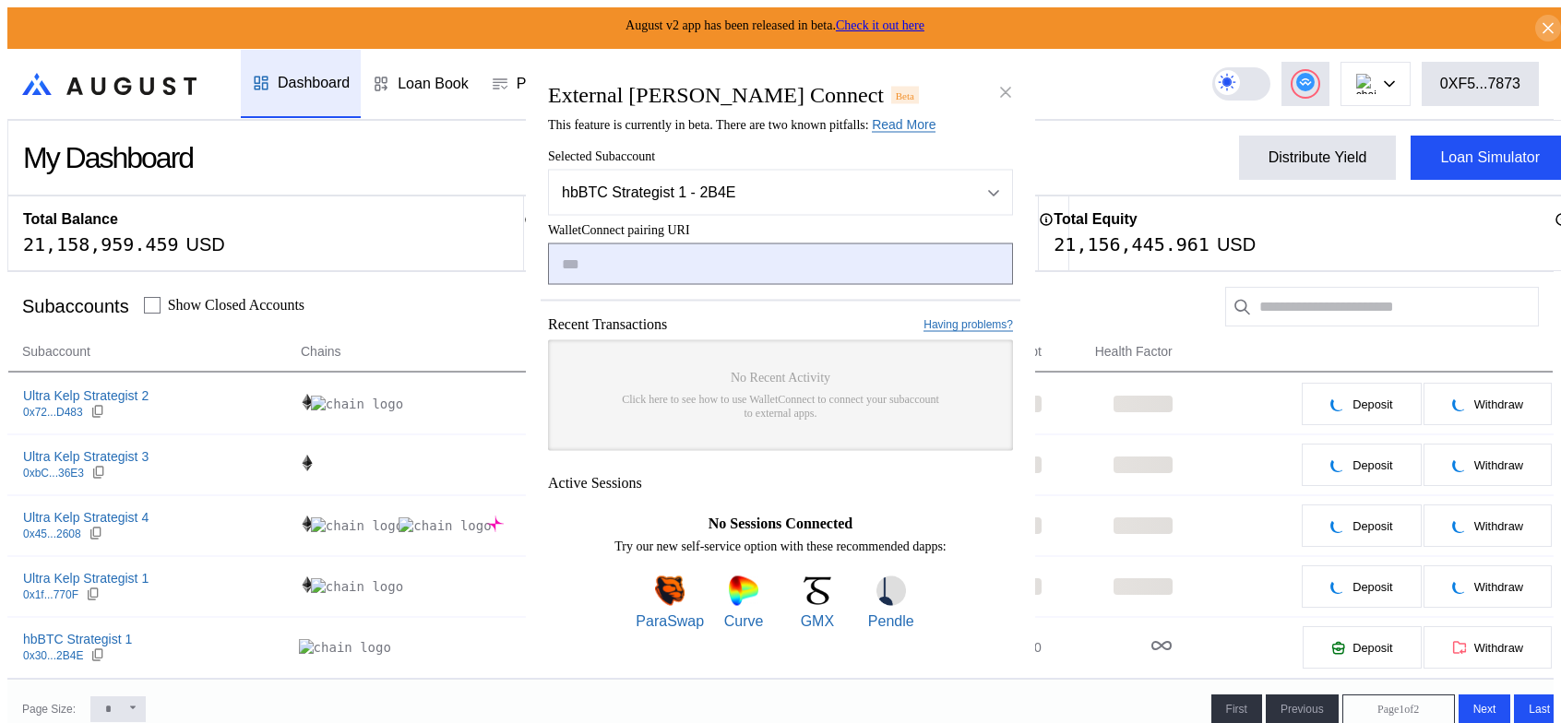
click at [627, 270] on input "modal" at bounding box center [780, 265] width 465 height 42
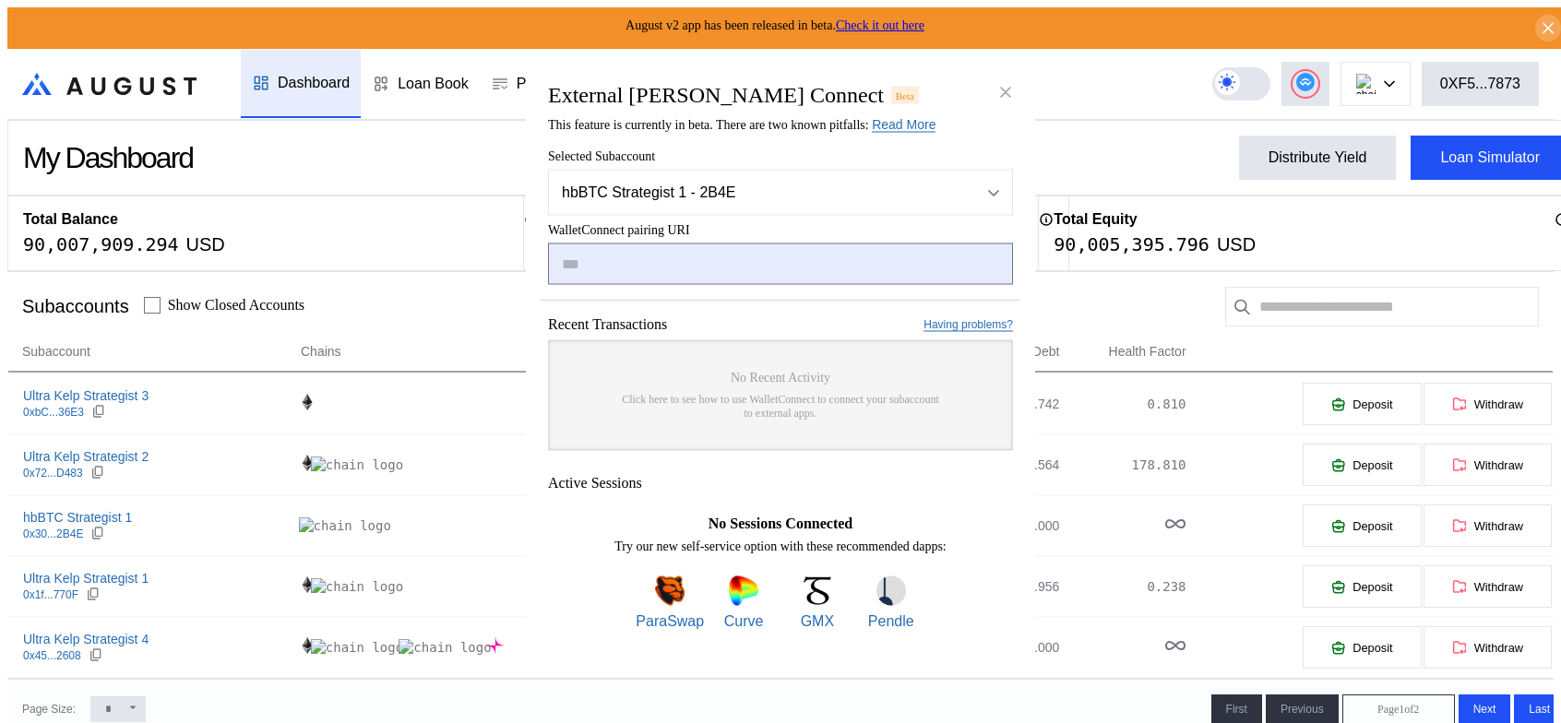
paste input "**********"
type input "**********"
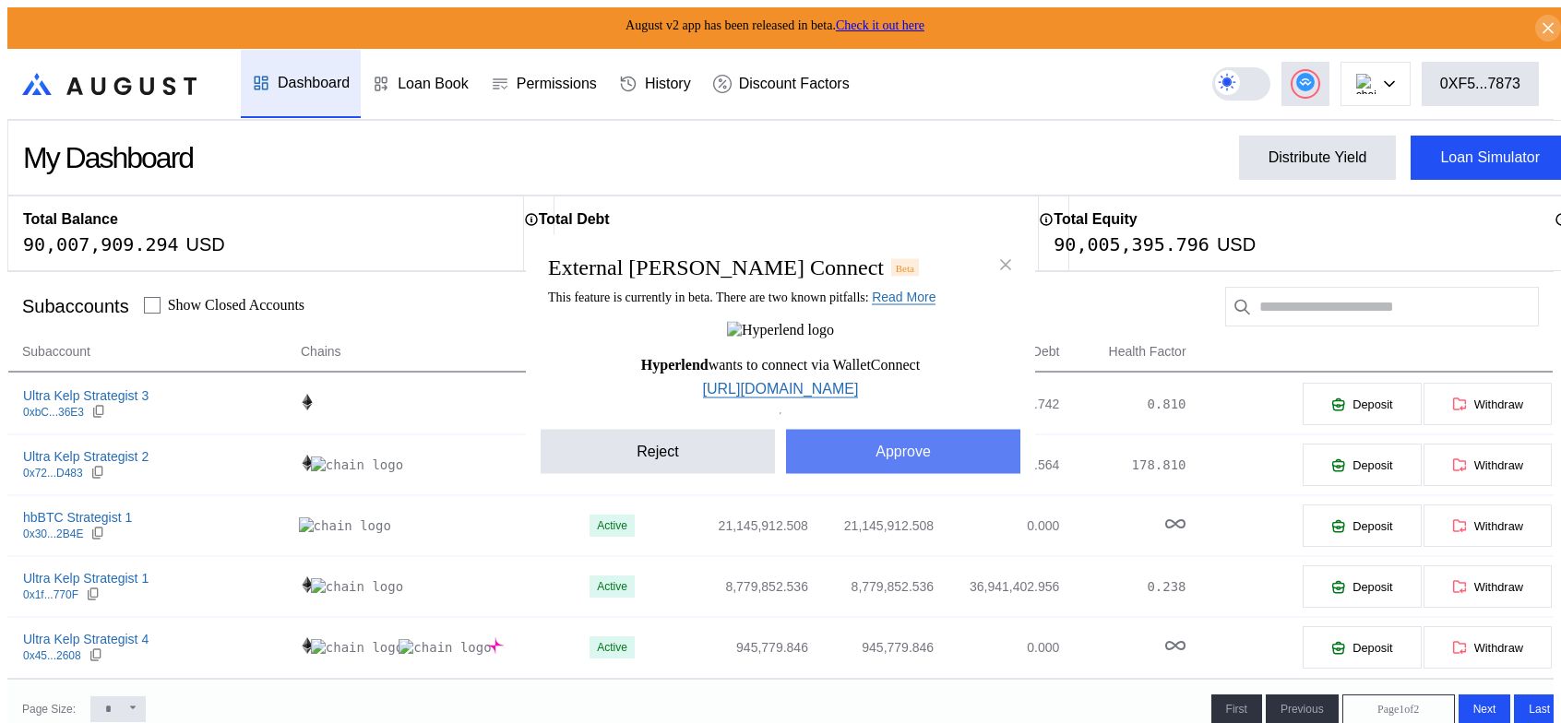
click at [867, 474] on button "Approve" at bounding box center [903, 452] width 234 height 44
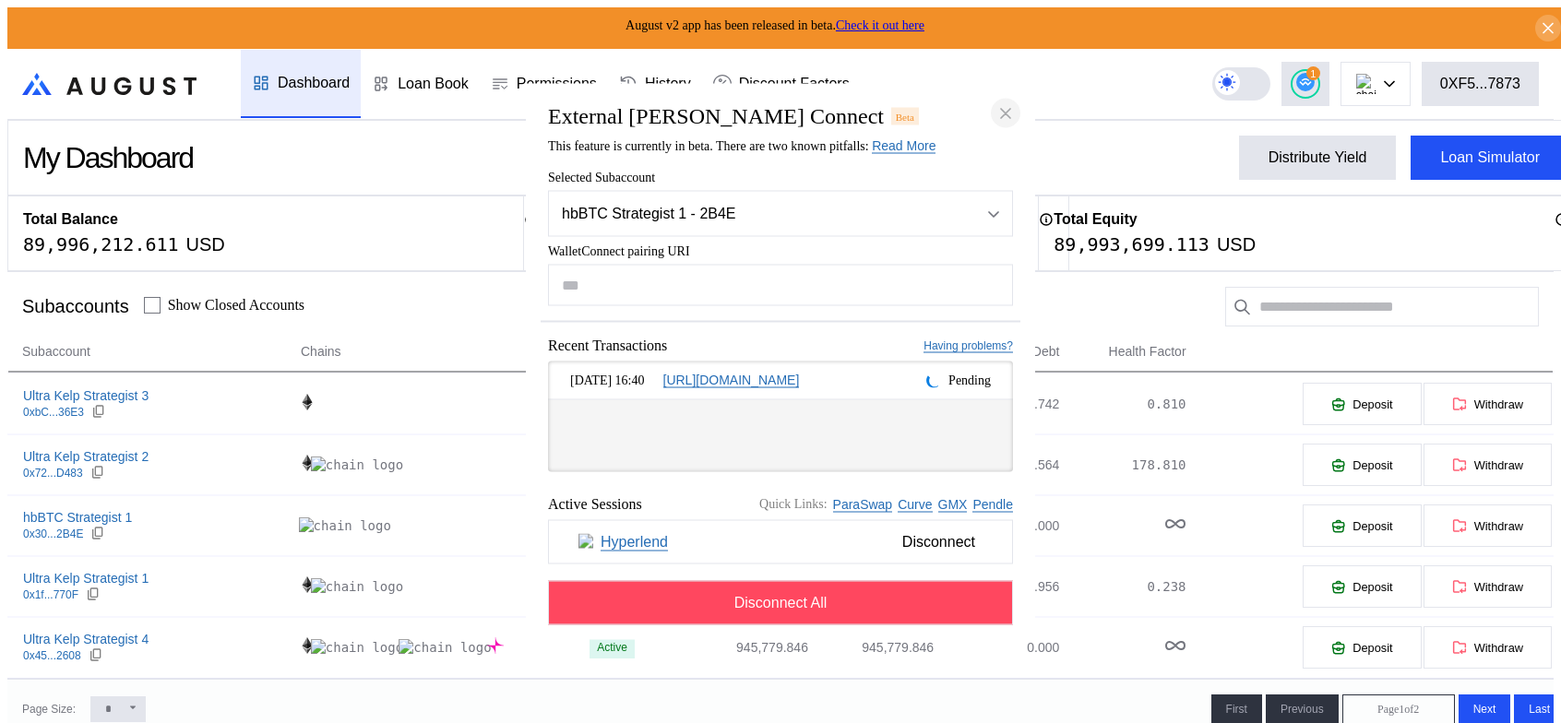
click at [1009, 103] on icon "close modal" at bounding box center [1005, 112] width 18 height 19
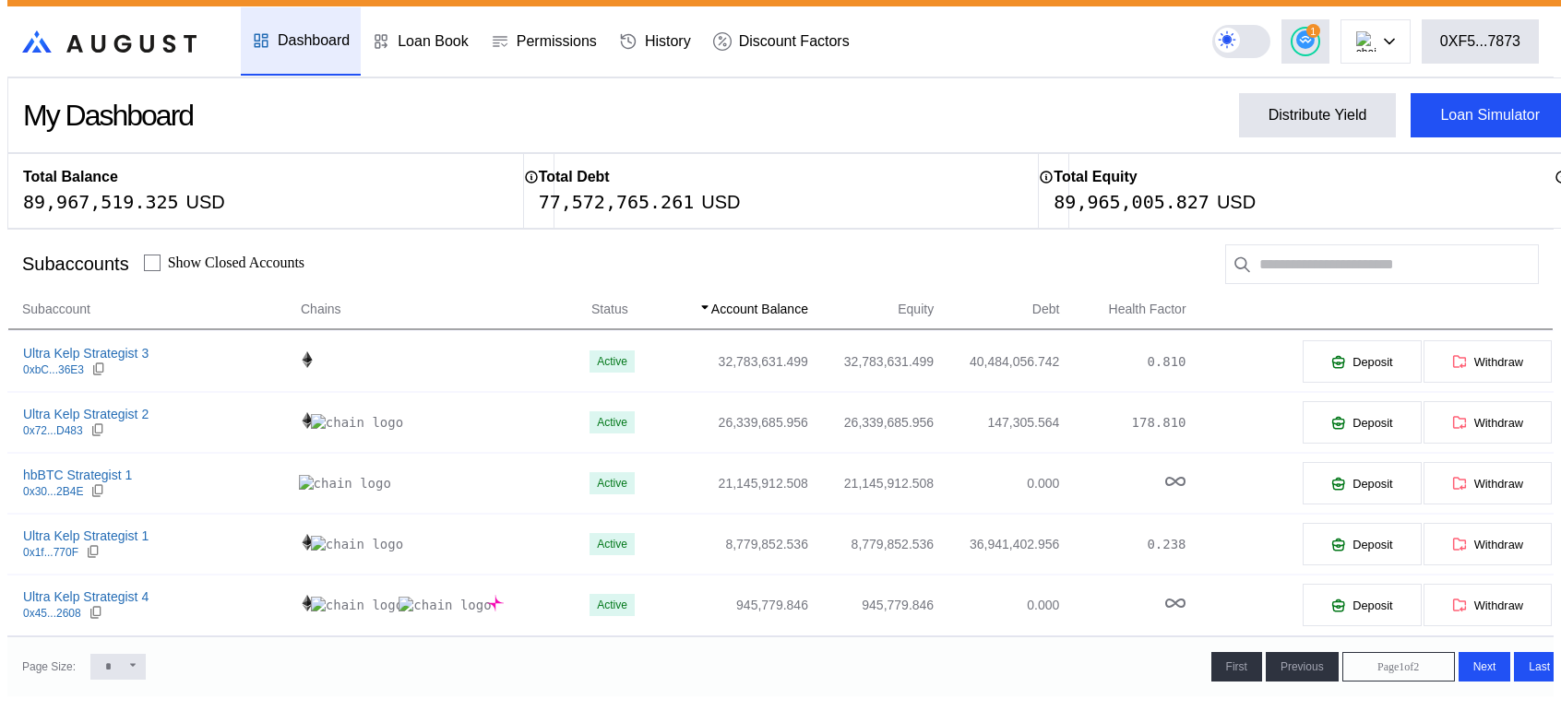
scroll to position [0, 0]
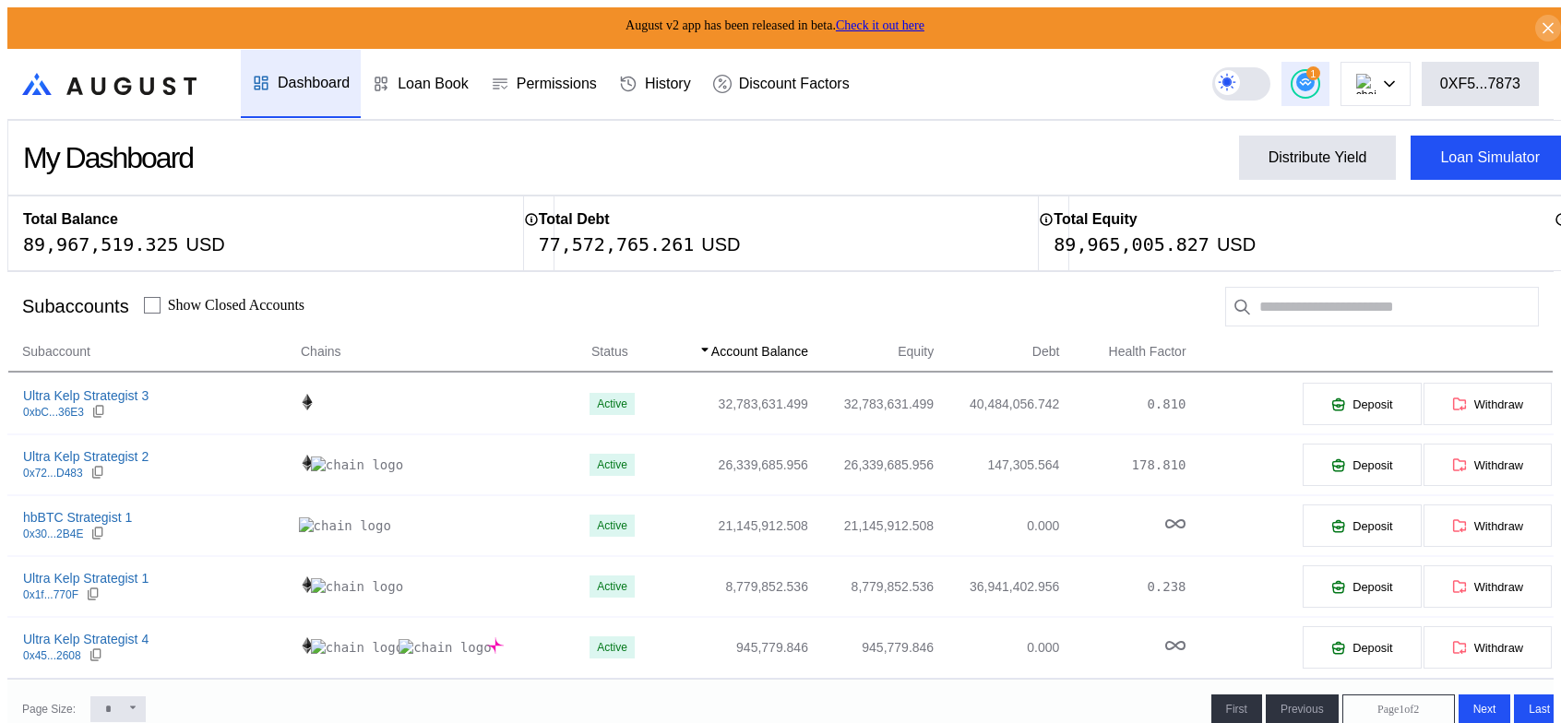
click at [1315, 83] on circle at bounding box center [1305, 82] width 18 height 18
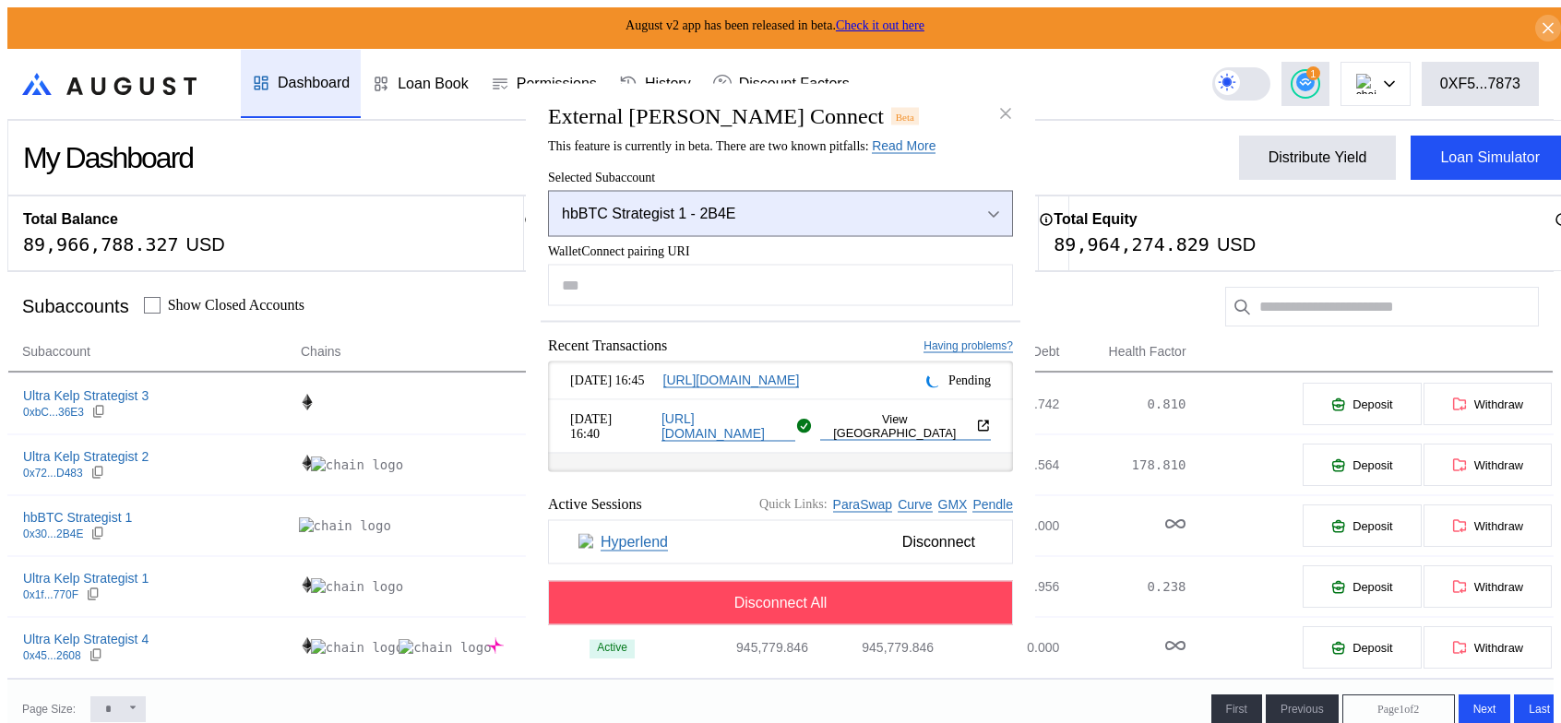
click at [994, 206] on div "Open menu" at bounding box center [989, 214] width 20 height 17
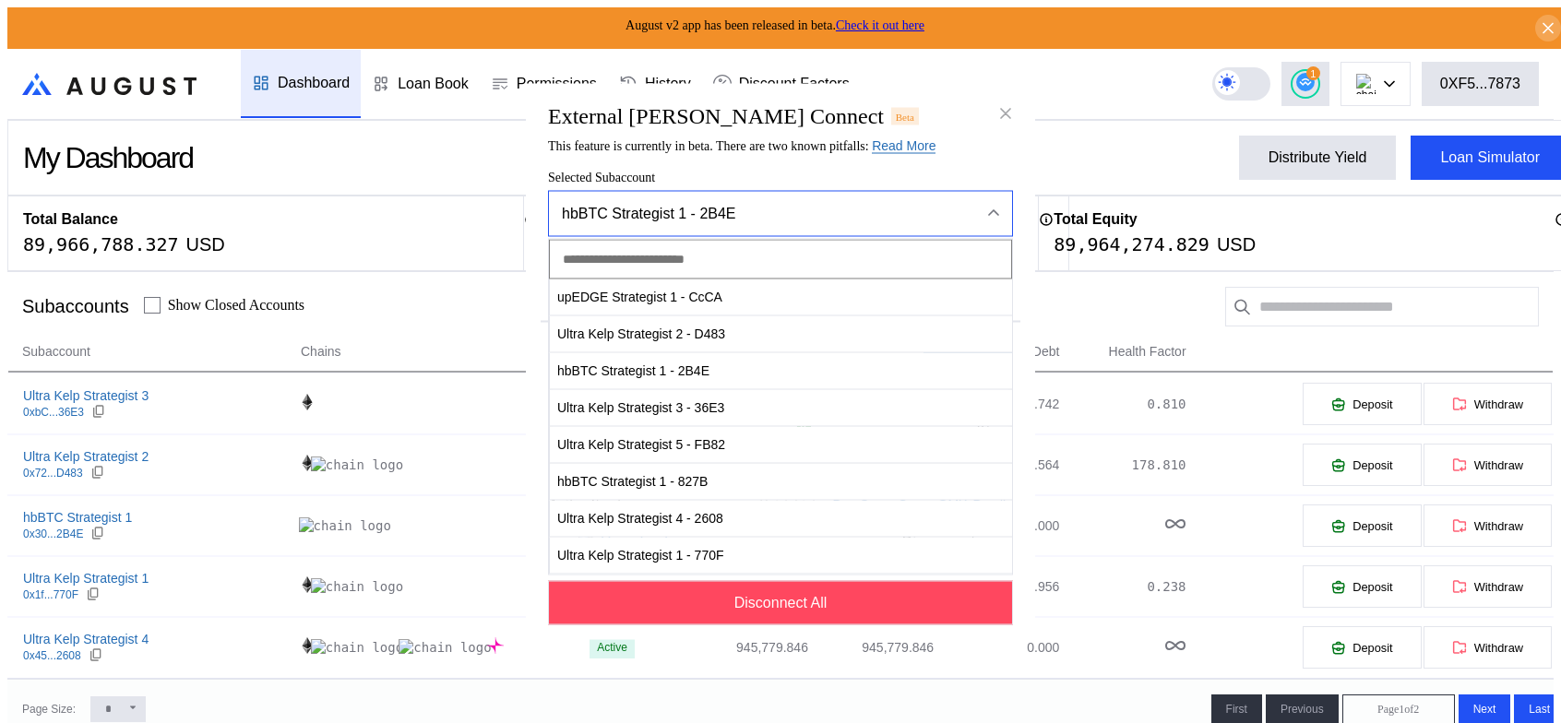
click at [771, 171] on span "Selected Subaccount" at bounding box center [780, 178] width 465 height 15
click at [786, 171] on span "Selected Subaccount" at bounding box center [780, 178] width 465 height 15
click at [856, 206] on div "hbBTC Strategist 1 - 2B4E" at bounding box center [756, 214] width 389 height 17
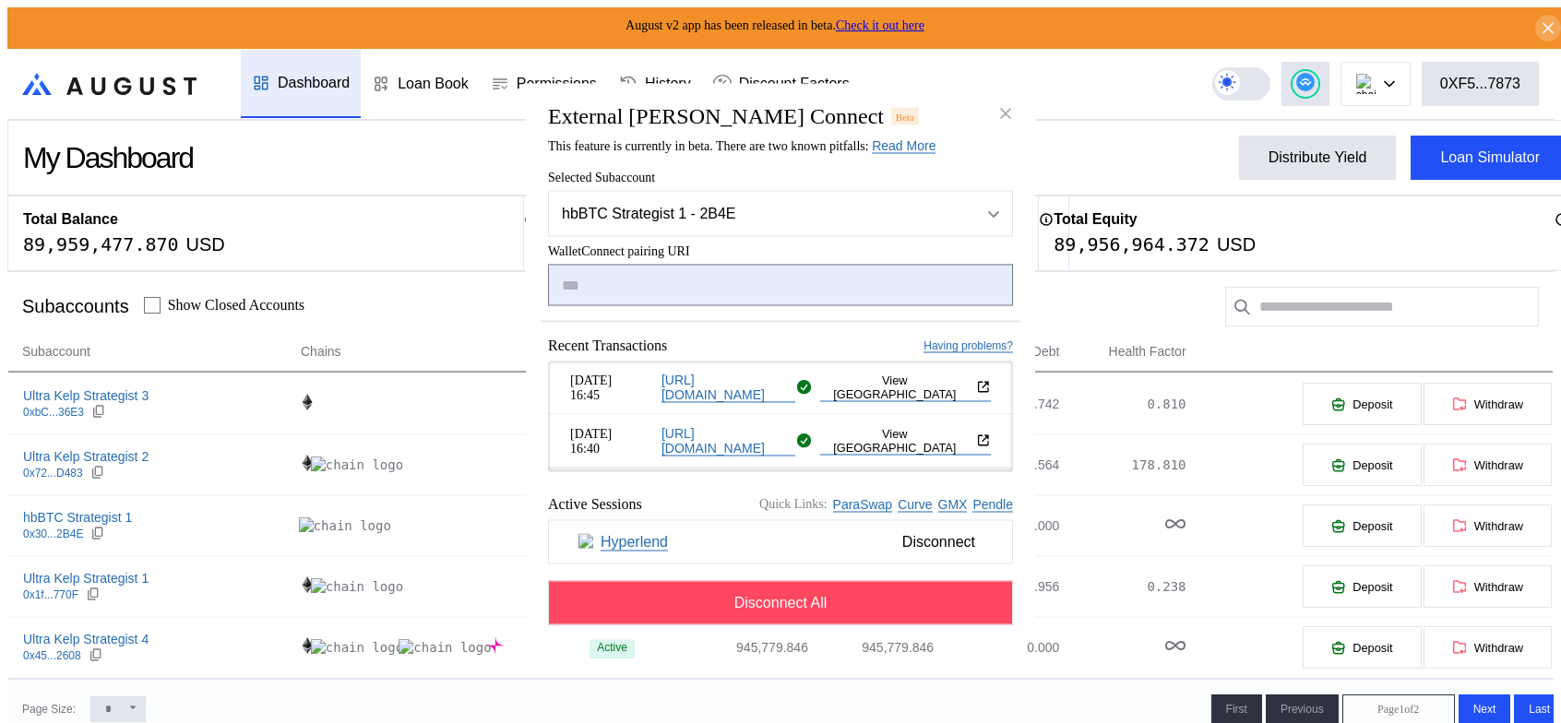
click at [633, 292] on input "modal" at bounding box center [780, 286] width 465 height 42
drag, startPoint x: 586, startPoint y: 294, endPoint x: 684, endPoint y: 274, distance: 100.8
click at [684, 274] on input "modal" at bounding box center [780, 286] width 465 height 42
paste input "**********"
type input "**********"
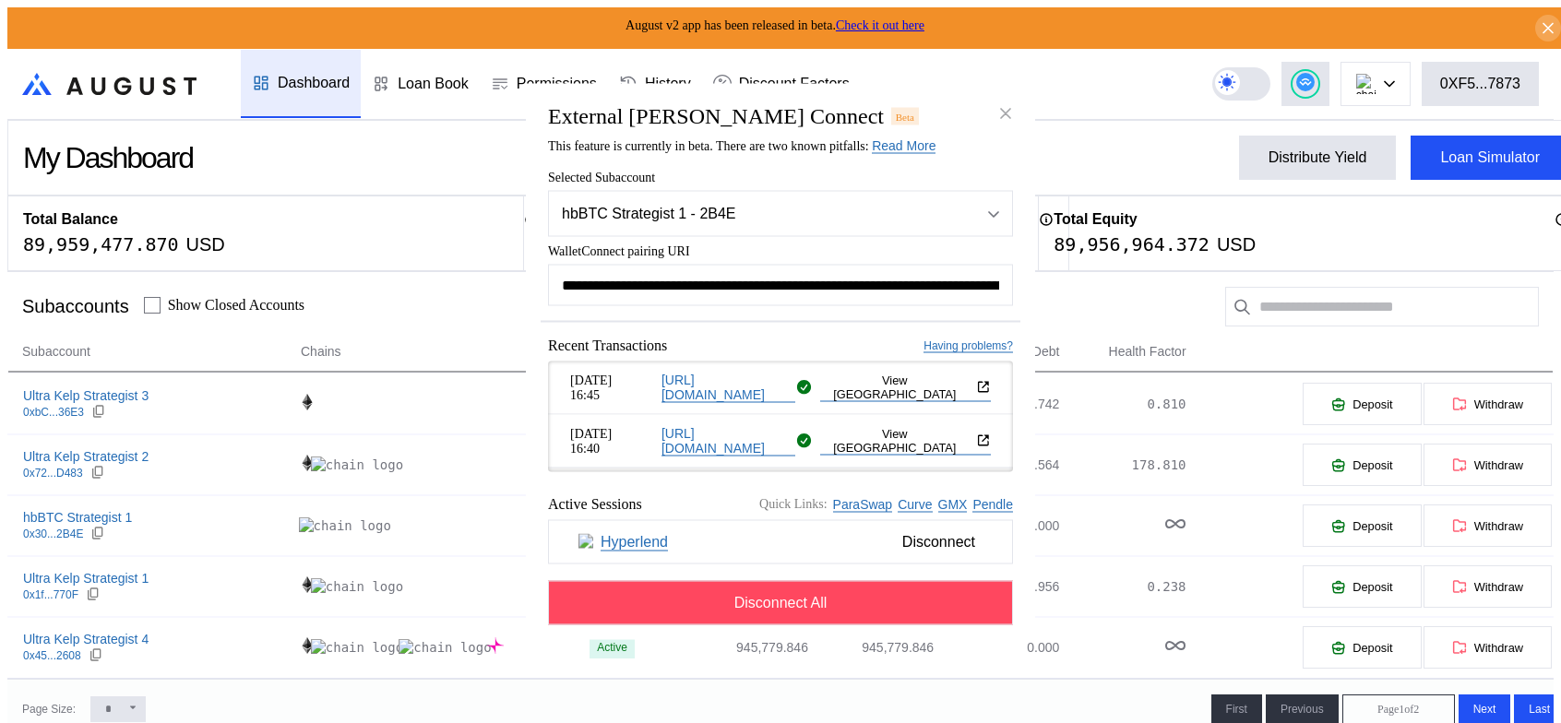
scroll to position [0, 1137]
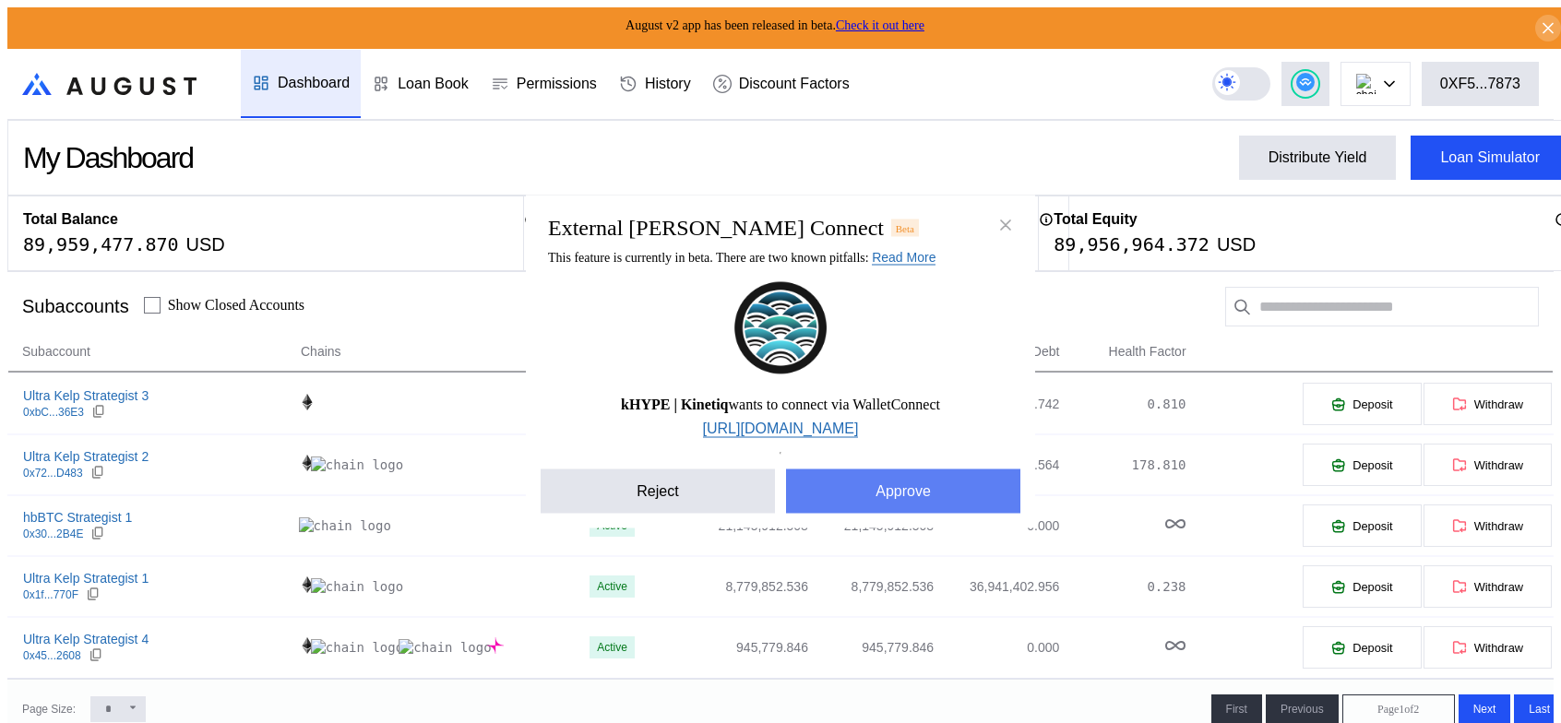
click at [920, 514] on button "Approve" at bounding box center [903, 492] width 234 height 44
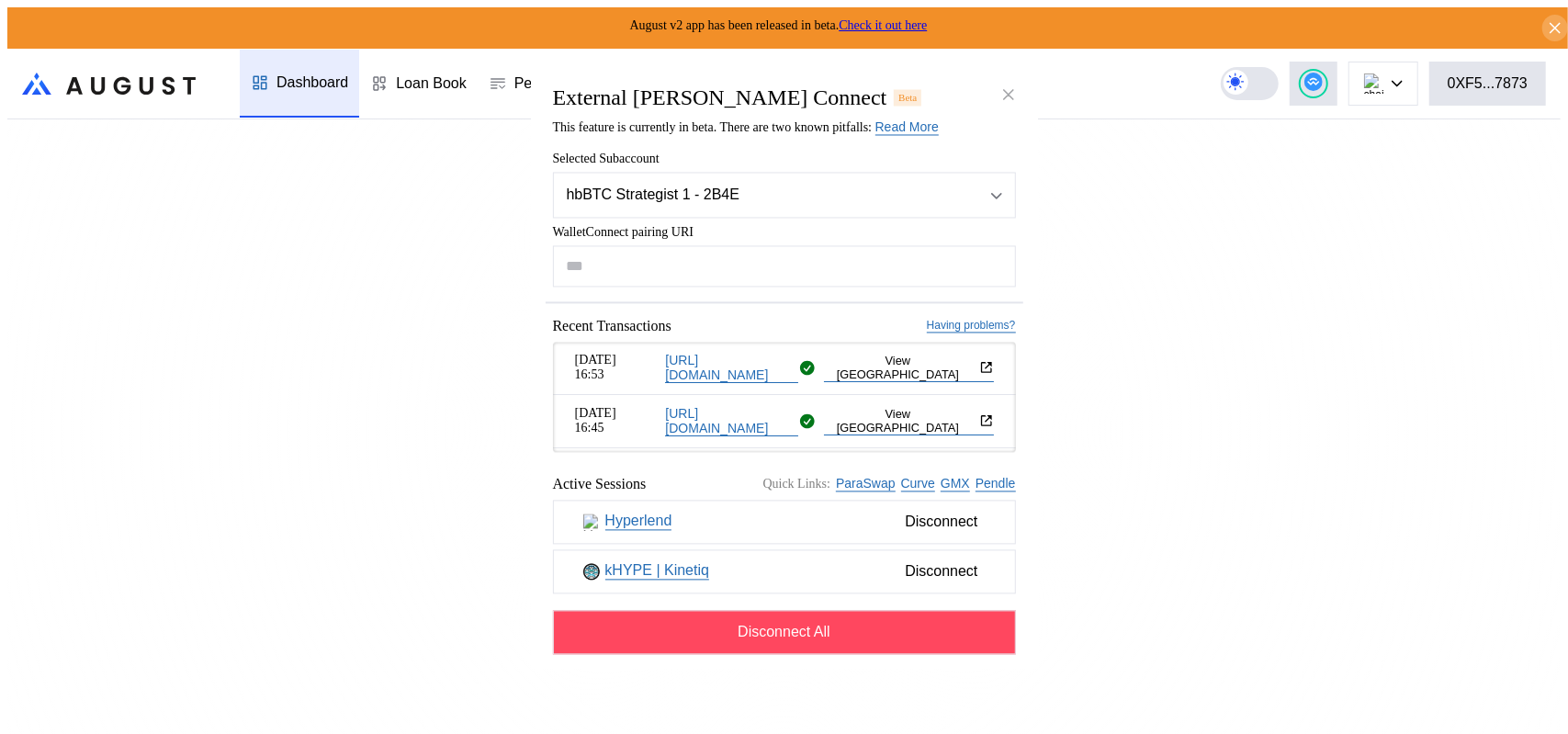
click at [1008, 452] on div "Aug 18, 16:53 https://app.hyperlend.finance View TX Aug 18, 16:45 https://app.h…" at bounding box center [784, 396] width 463 height 111
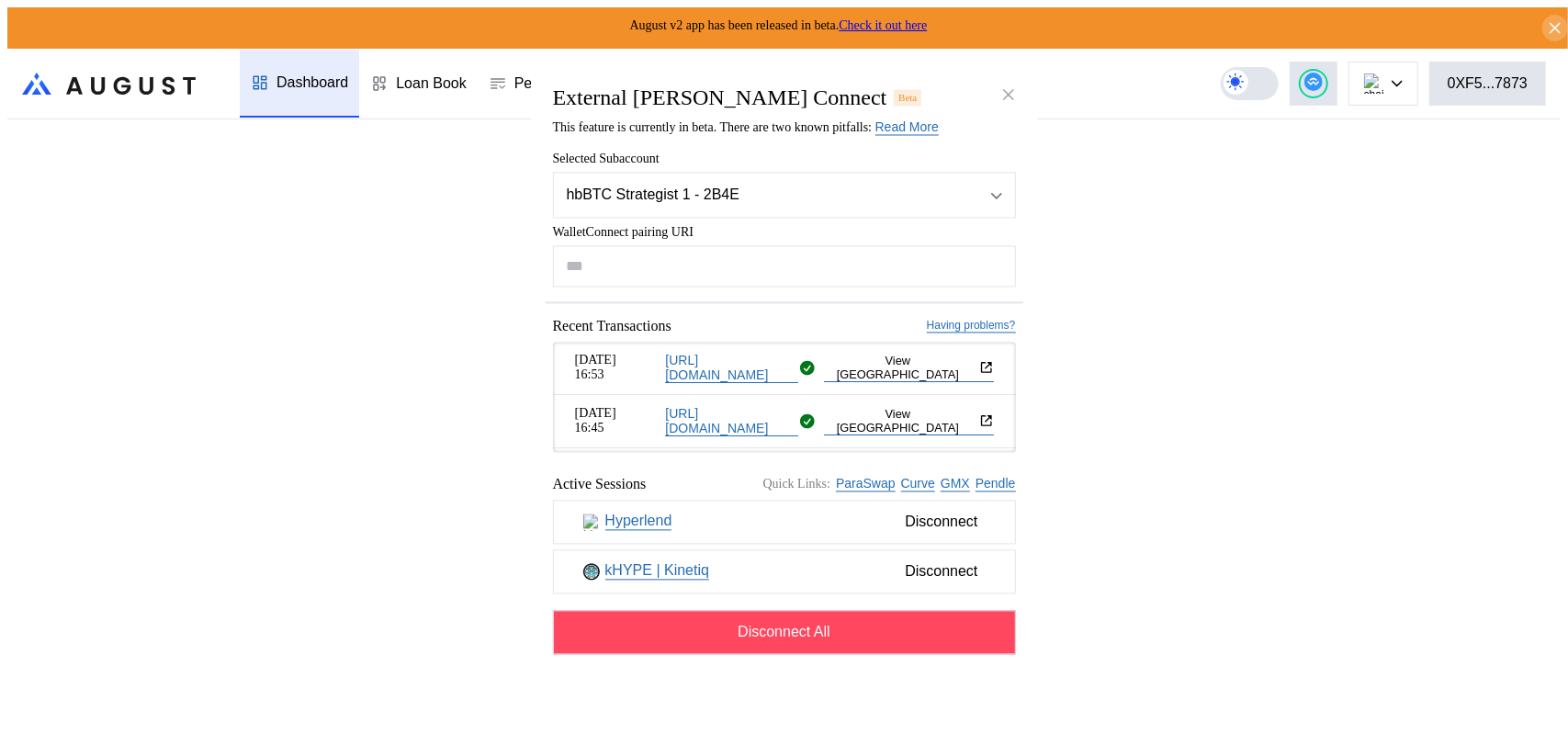
drag, startPoint x: 1008, startPoint y: 425, endPoint x: 1009, endPoint y: 462, distance: 37.0
click at [1009, 452] on div "Aug 18, 16:53 https://app.hyperlend.finance View TX Aug 18, 16:45 https://app.h…" at bounding box center [784, 396] width 463 height 111
drag, startPoint x: 1009, startPoint y: 428, endPoint x: 1011, endPoint y: 399, distance: 29.1
click at [1011, 399] on div "Aug 18, 16:53 https://app.hyperlend.finance View TX Aug 18, 16:45 https://app.h…" at bounding box center [784, 396] width 463 height 111
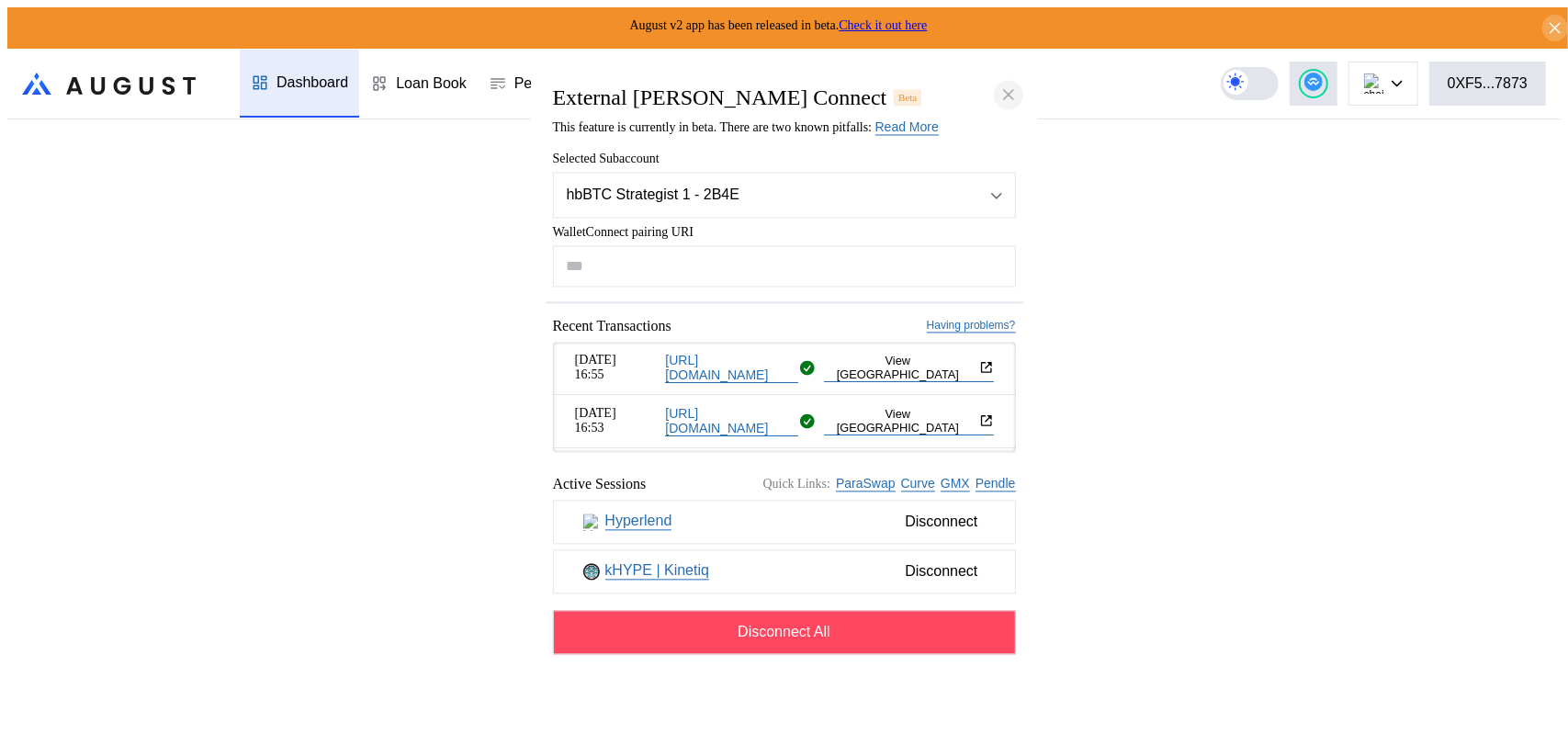
click at [1010, 90] on icon "close modal" at bounding box center [1008, 94] width 9 height 9
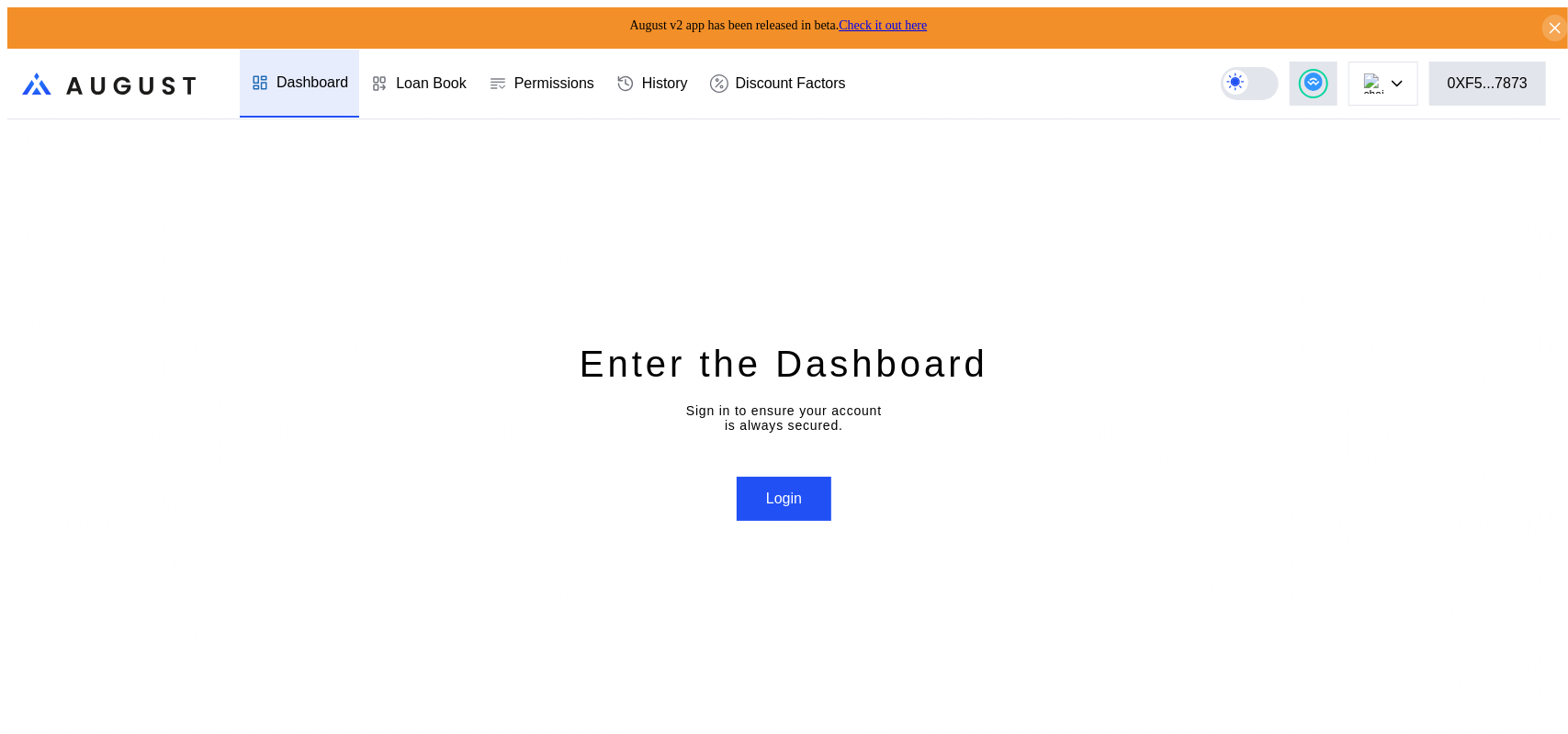
click at [291, 75] on div "Dashboard" at bounding box center [313, 83] width 72 height 17
click at [784, 510] on button "Login" at bounding box center [784, 499] width 95 height 44
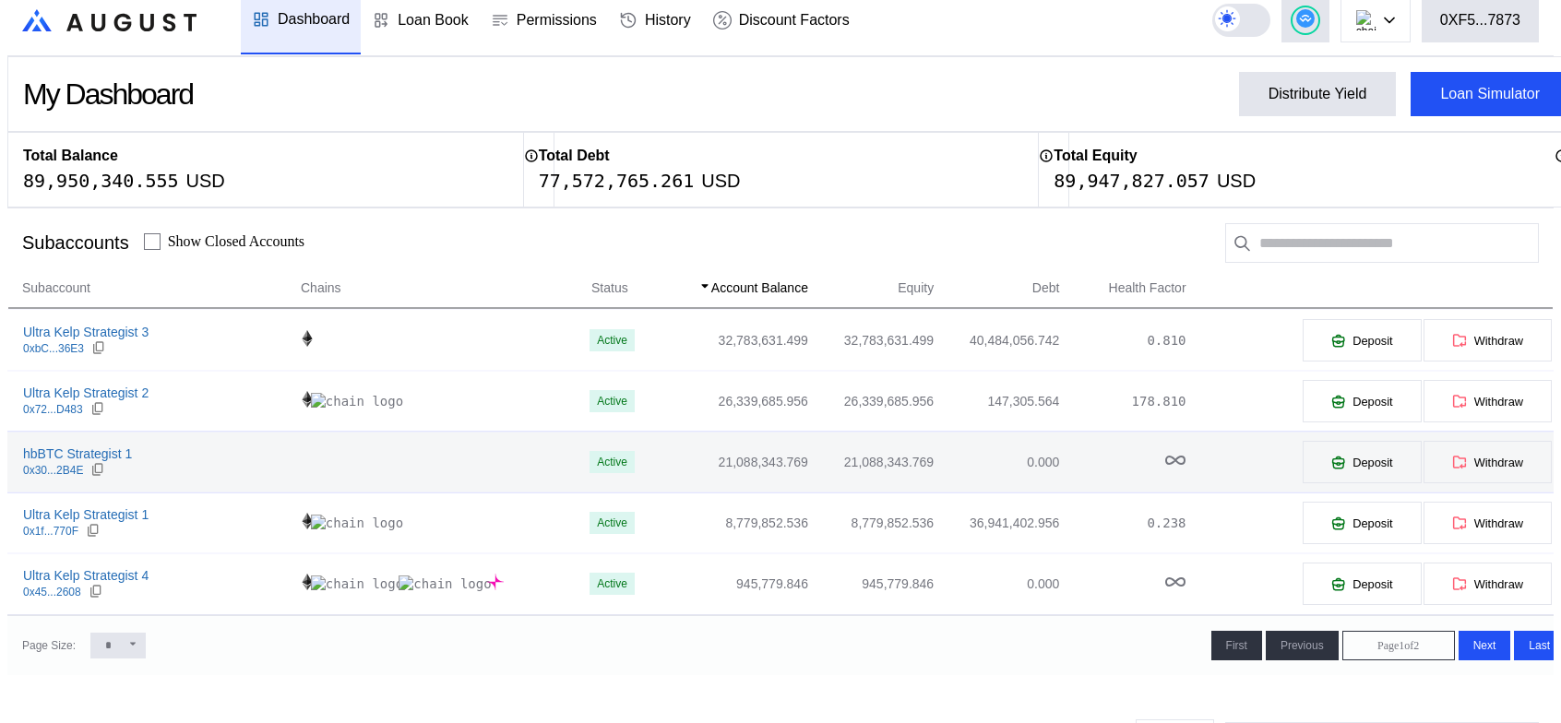
scroll to position [92, 0]
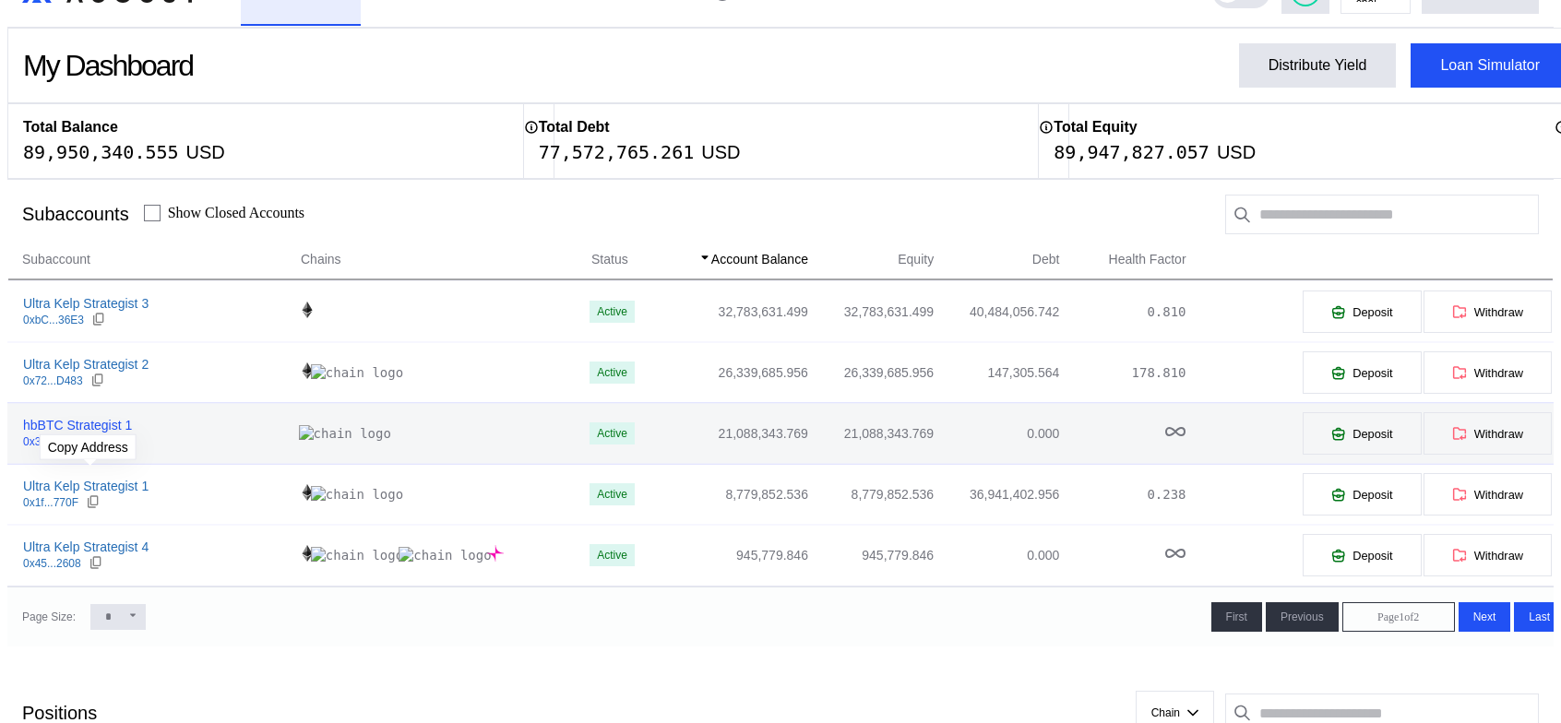
click at [91, 448] on icon at bounding box center [97, 441] width 15 height 15
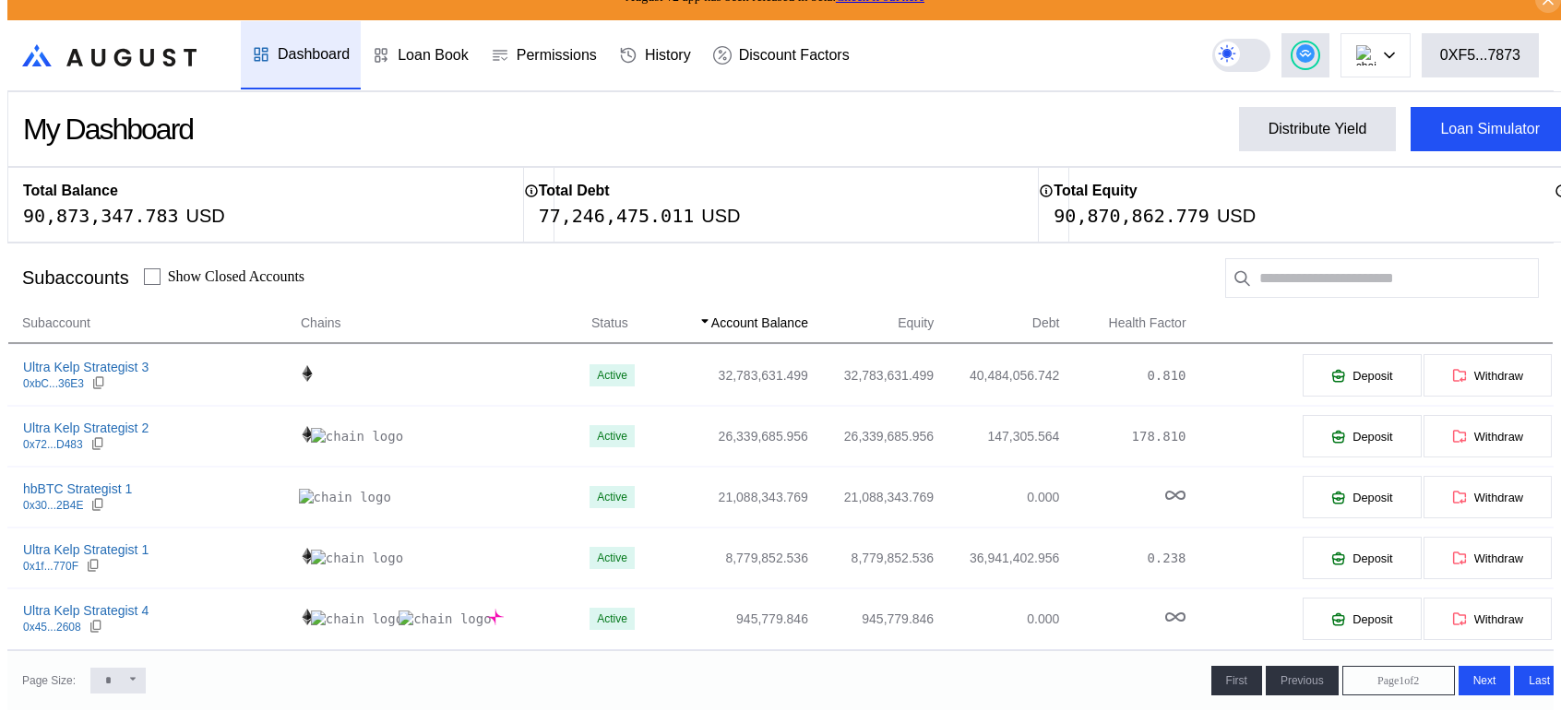
scroll to position [0, 0]
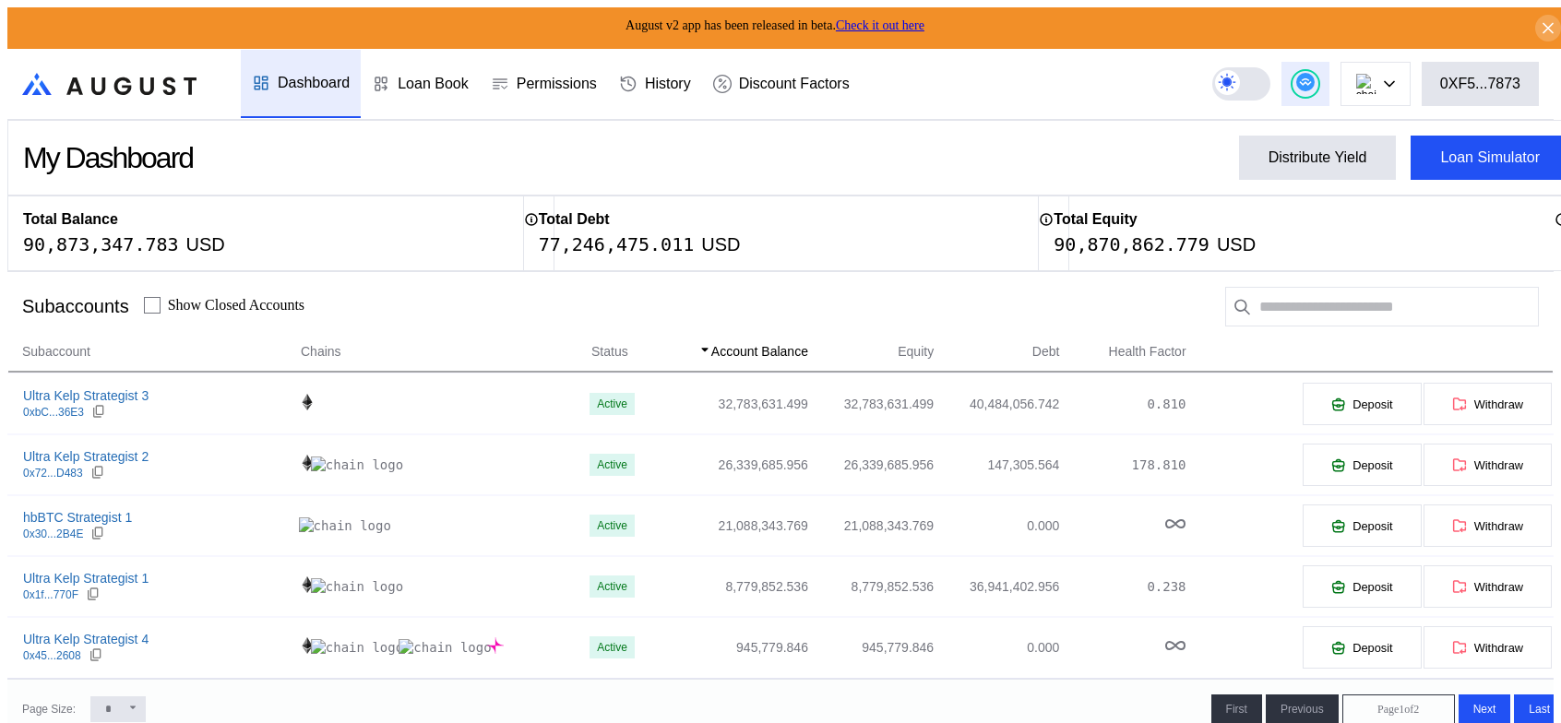
click at [1315, 85] on circle at bounding box center [1305, 82] width 18 height 18
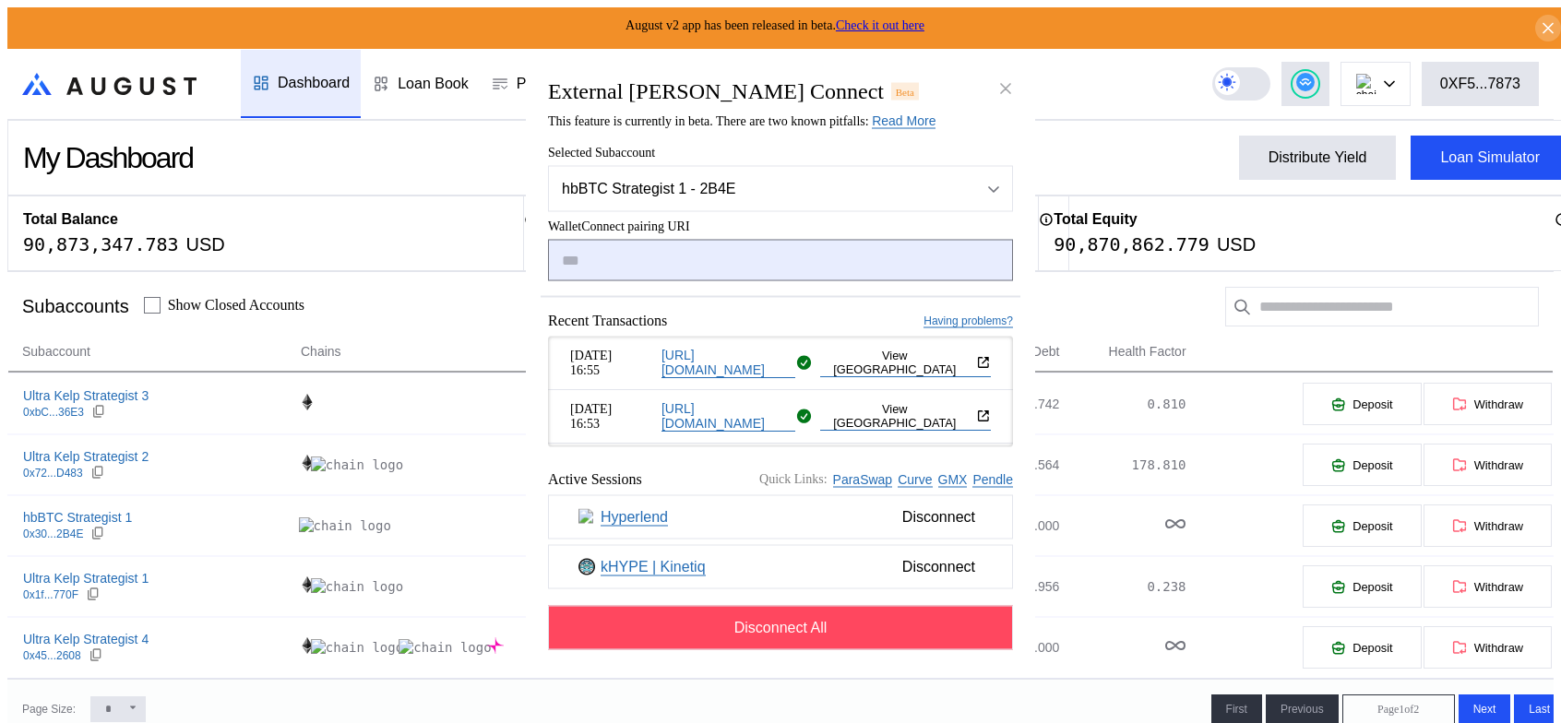
type input "**********"
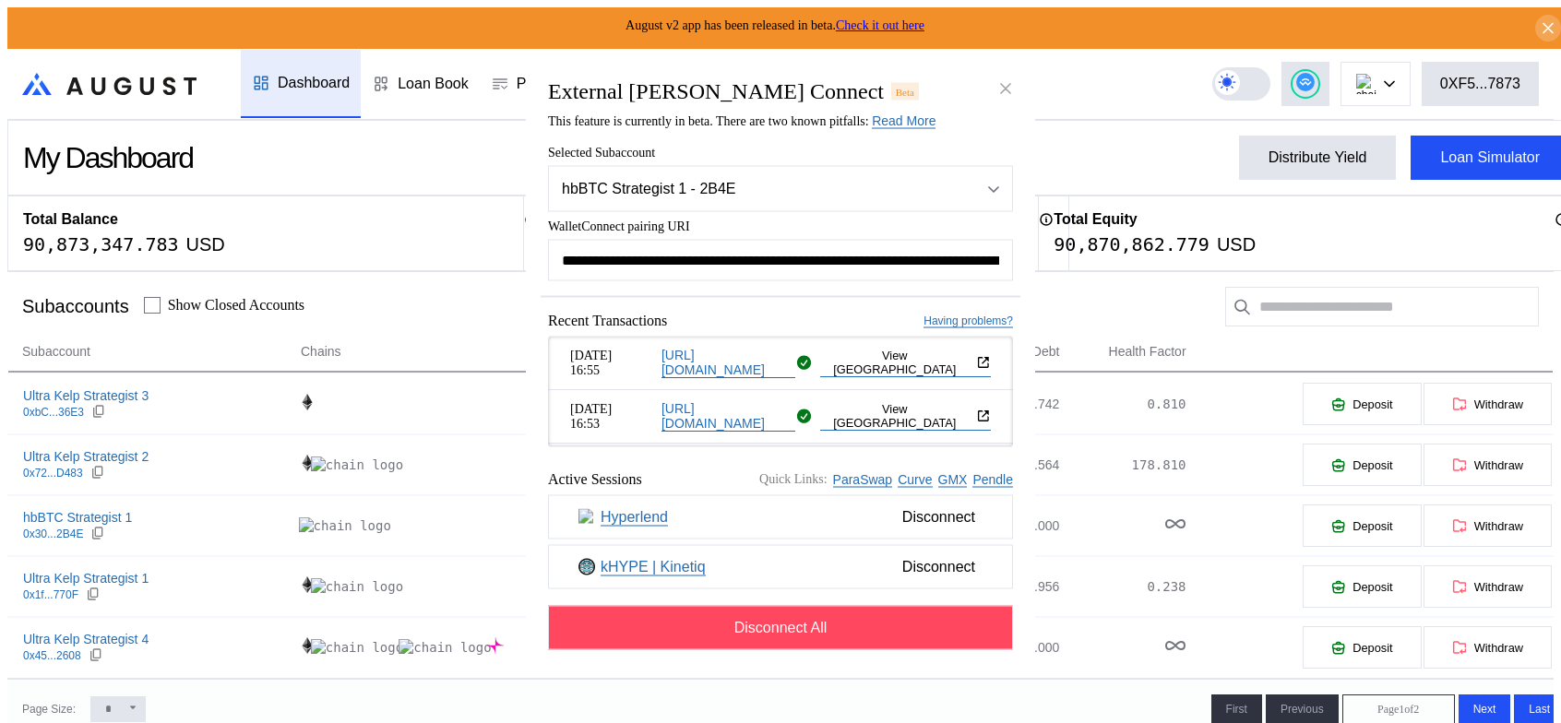
scroll to position [0, 1142]
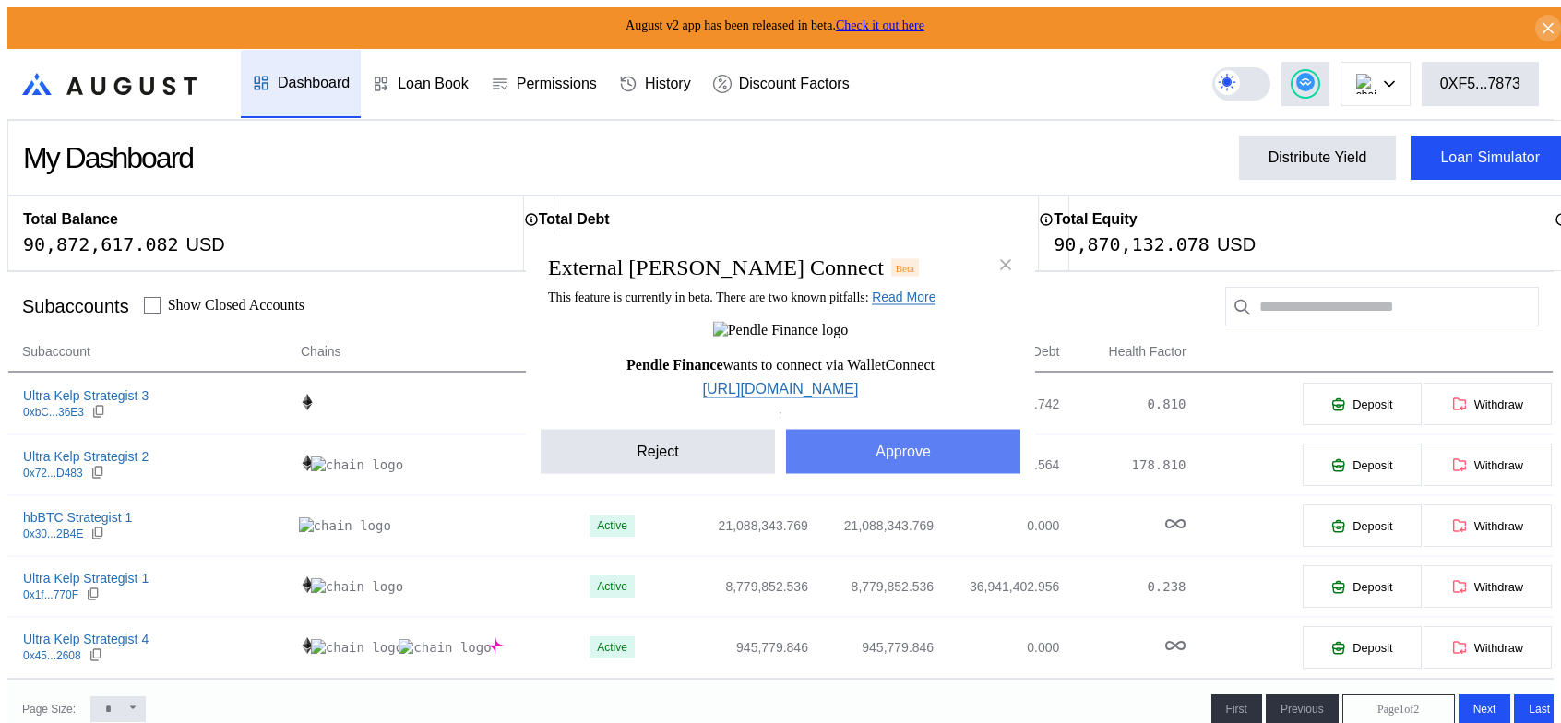
click at [901, 474] on button "Approve" at bounding box center [903, 452] width 234 height 44
